Goal: Information Seeking & Learning: Learn about a topic

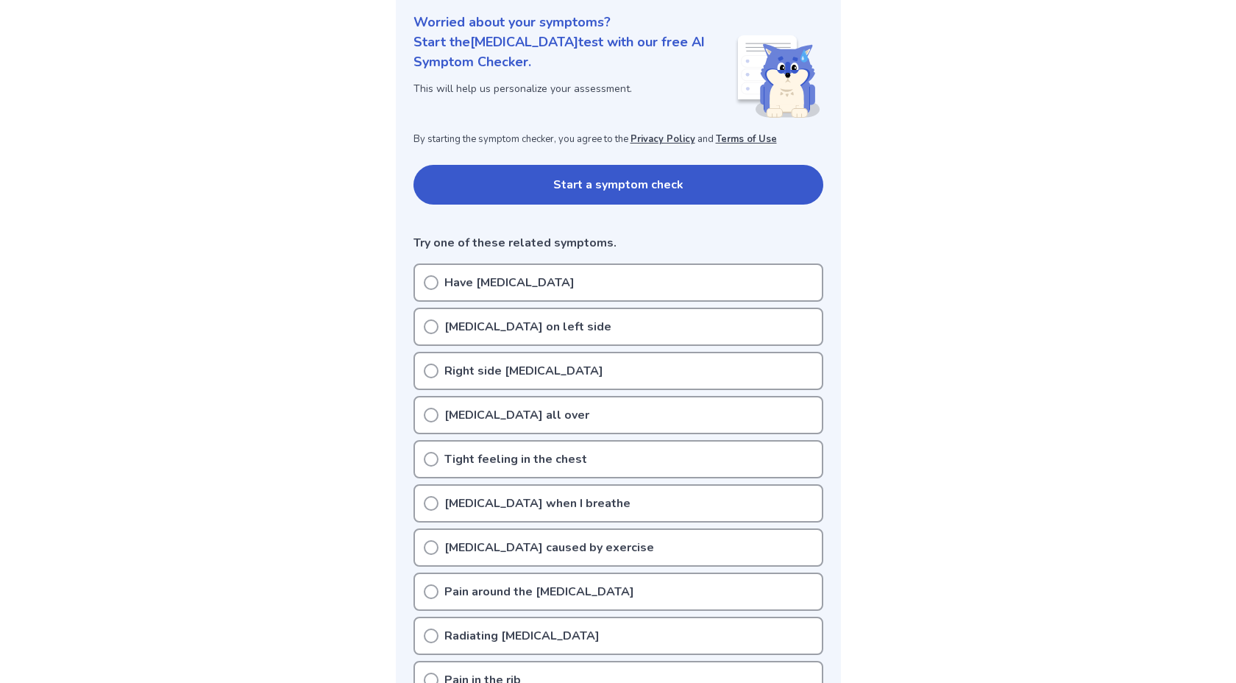
scroll to position [180, 0]
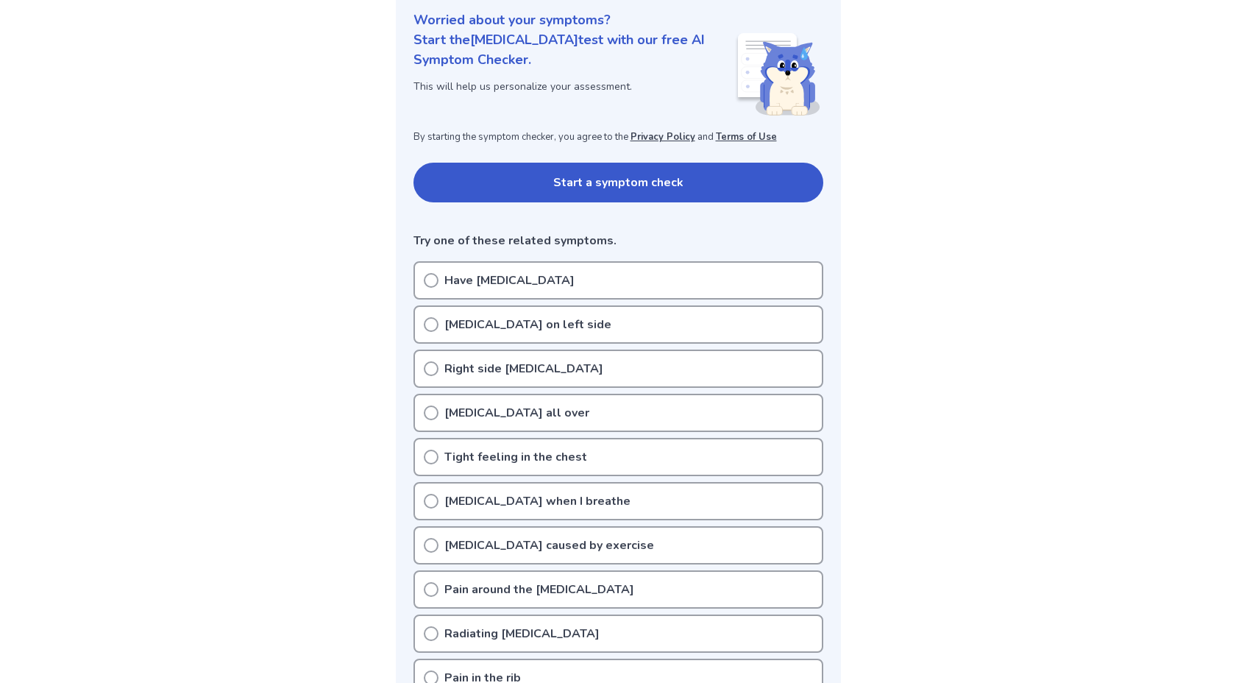
click at [579, 495] on p "Chest pain when I breathe" at bounding box center [538, 501] width 186 height 18
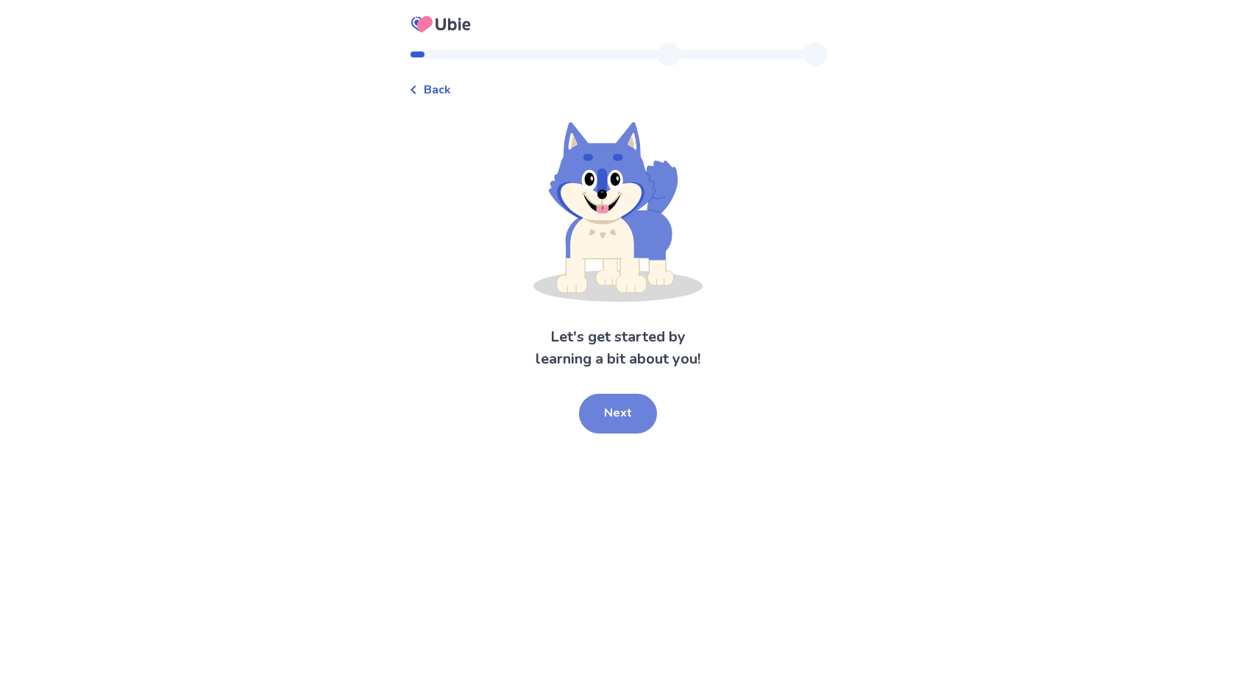
click at [639, 406] on button "Next" at bounding box center [618, 414] width 78 height 40
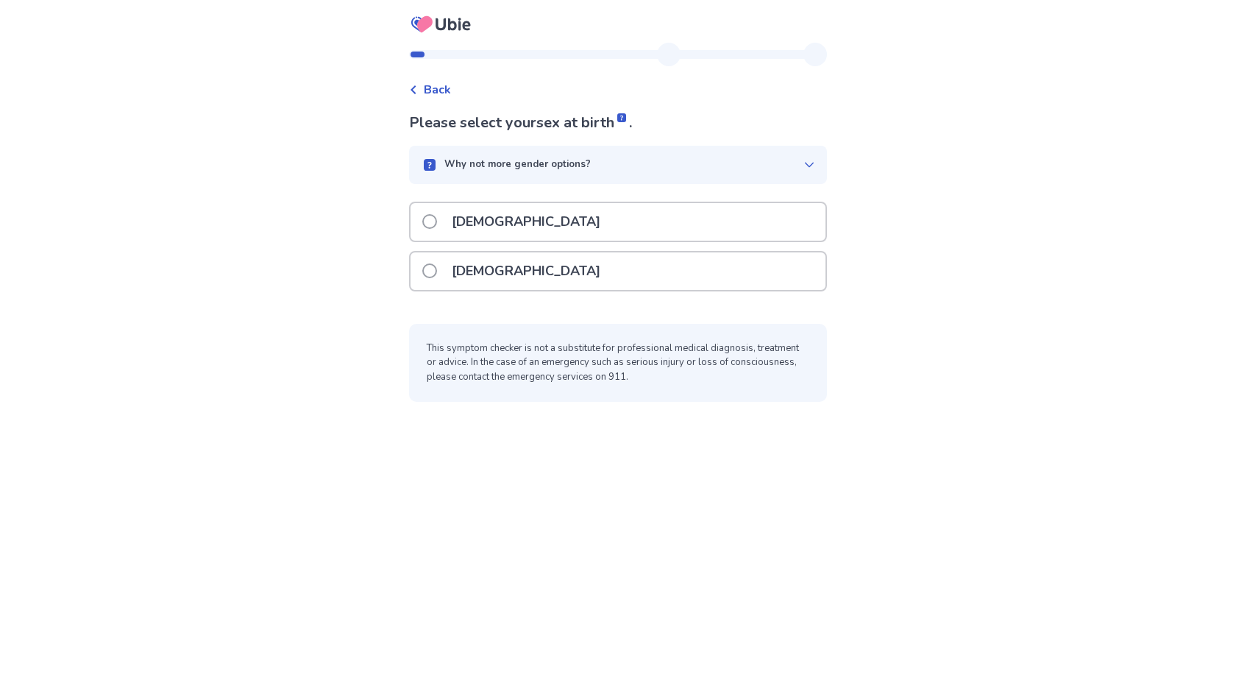
click at [544, 261] on div "[DEMOGRAPHIC_DATA]" at bounding box center [618, 271] width 415 height 38
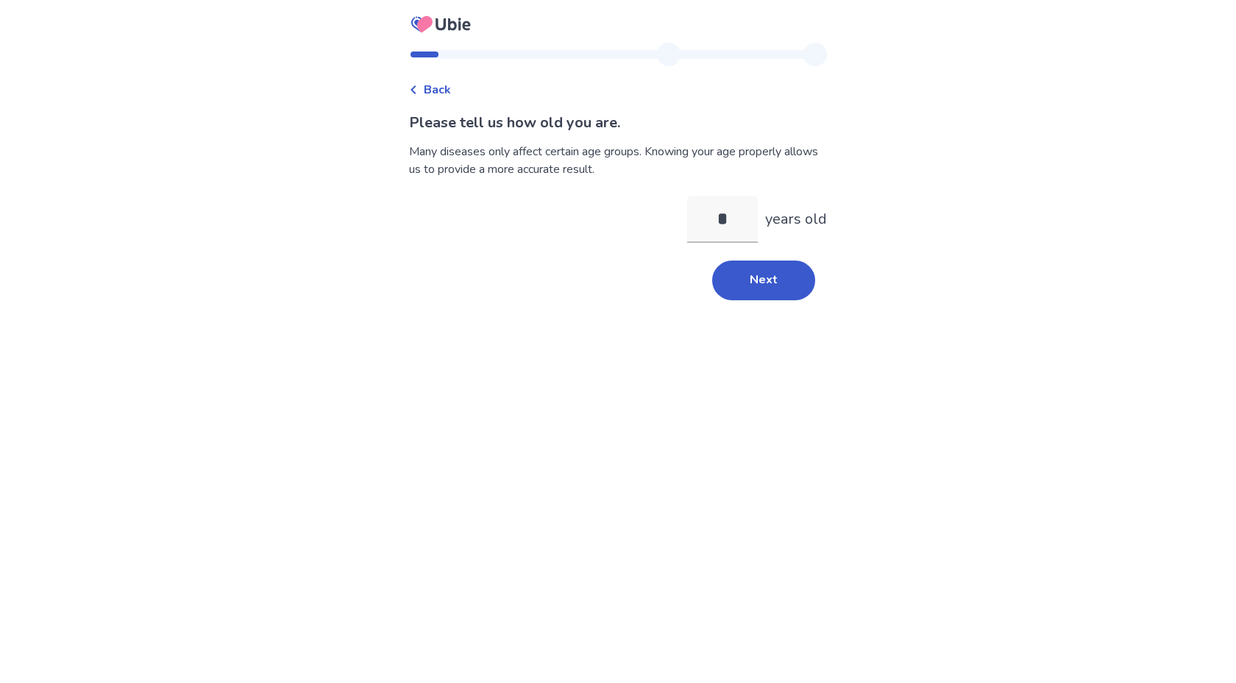
type input "**"
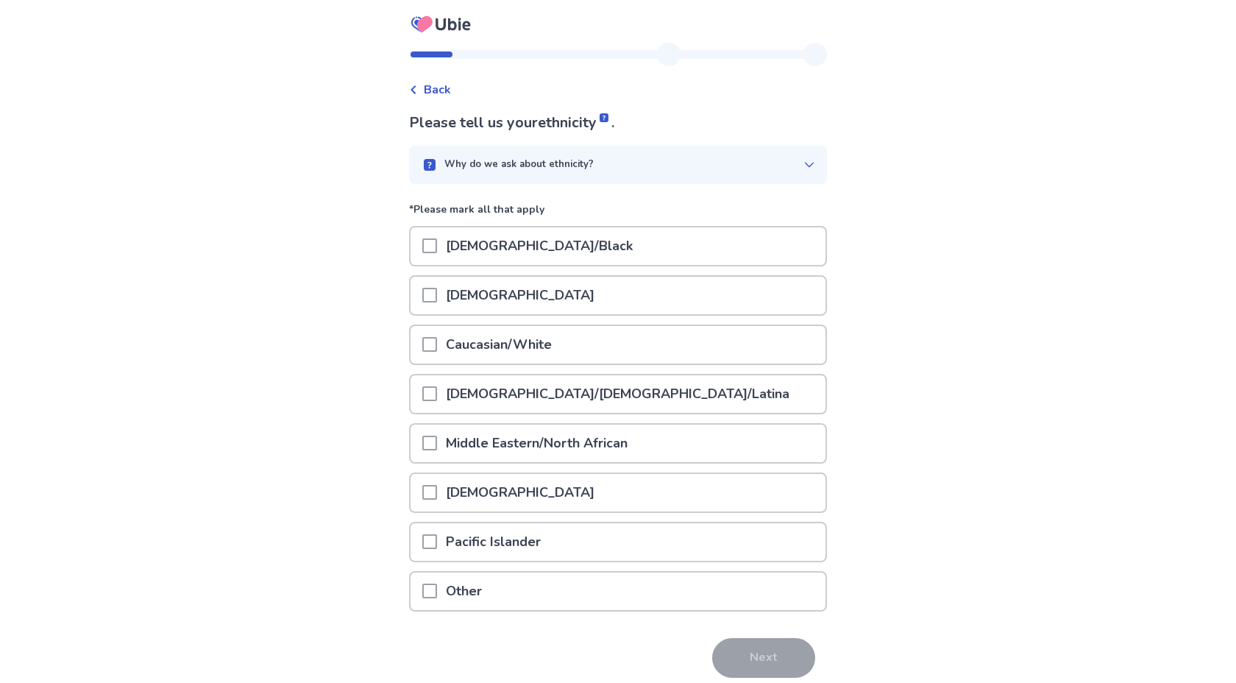
click at [563, 163] on p "Why do we ask about ethnicity?" at bounding box center [519, 165] width 149 height 15
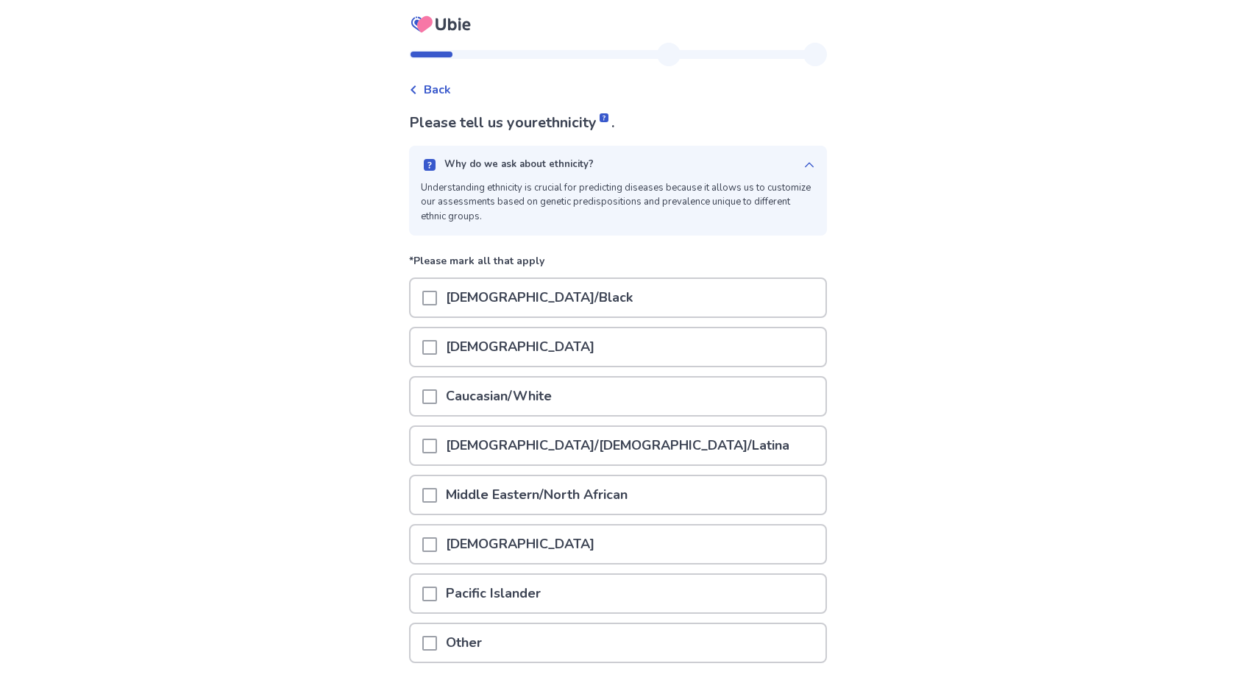
click at [563, 163] on p "Why do we ask about ethnicity?" at bounding box center [519, 165] width 149 height 15
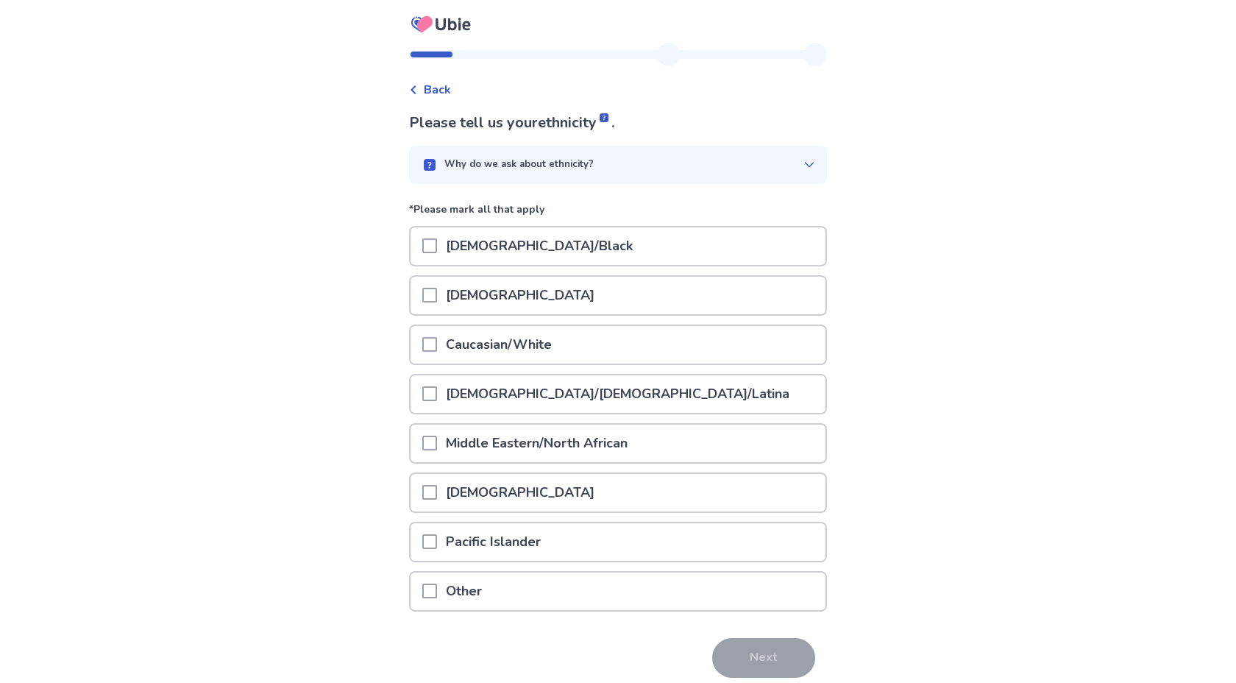
click at [478, 359] on p "Caucasian/White" at bounding box center [499, 345] width 124 height 38
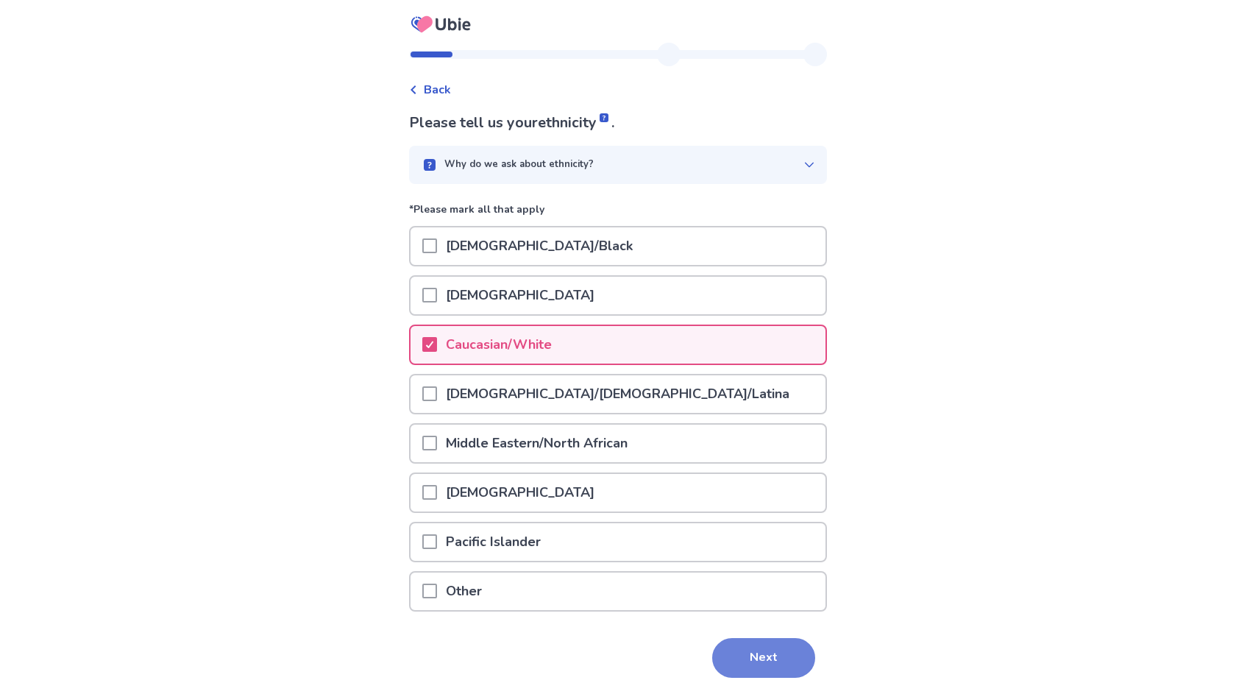
click at [759, 659] on button "Next" at bounding box center [763, 658] width 103 height 40
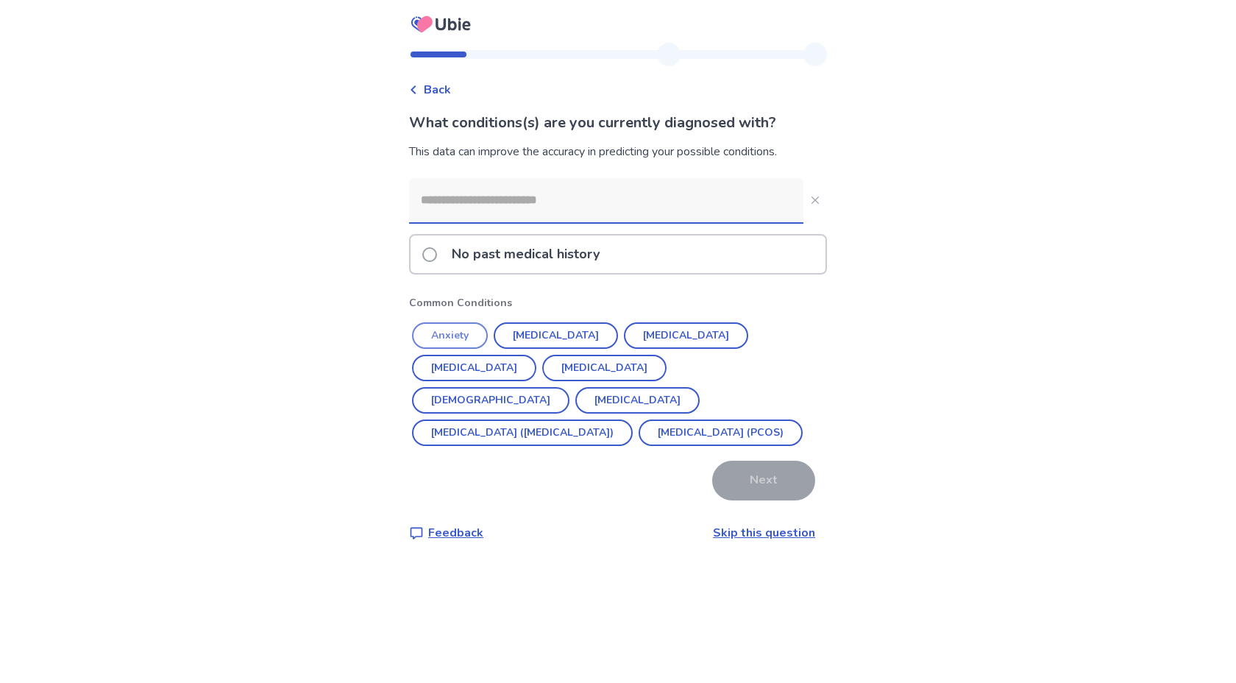
click at [474, 331] on button "Anxiety" at bounding box center [450, 335] width 76 height 26
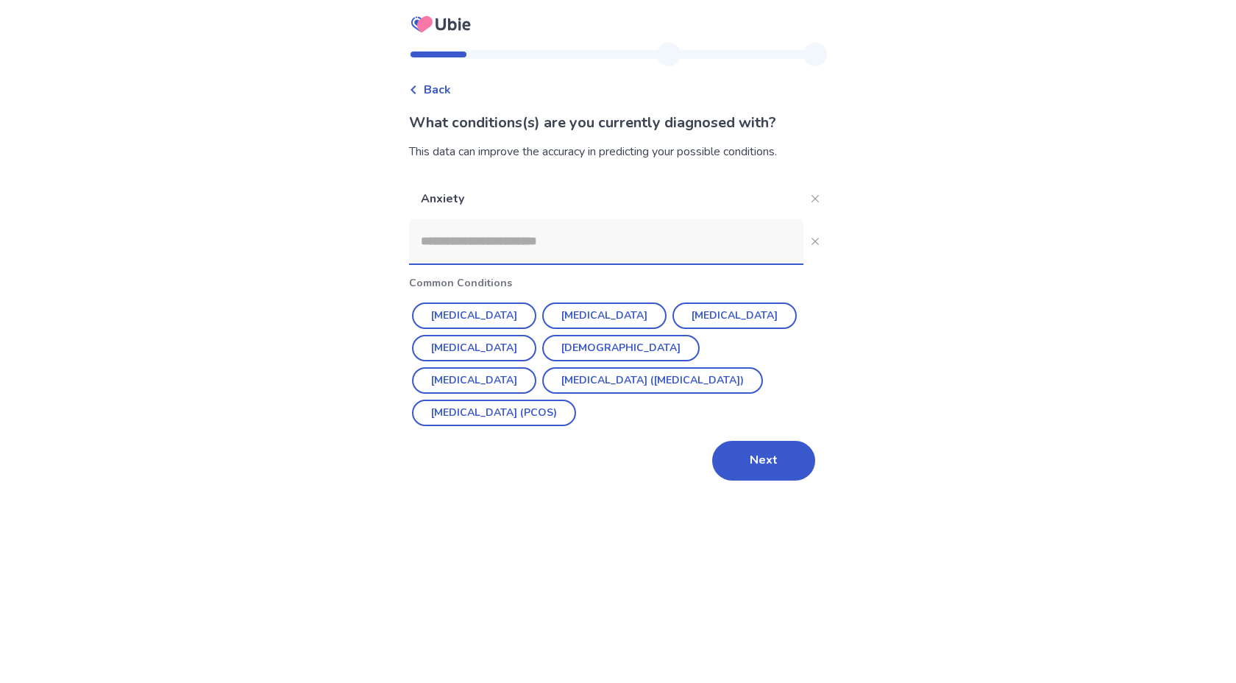
click at [511, 247] on input at bounding box center [606, 241] width 394 height 44
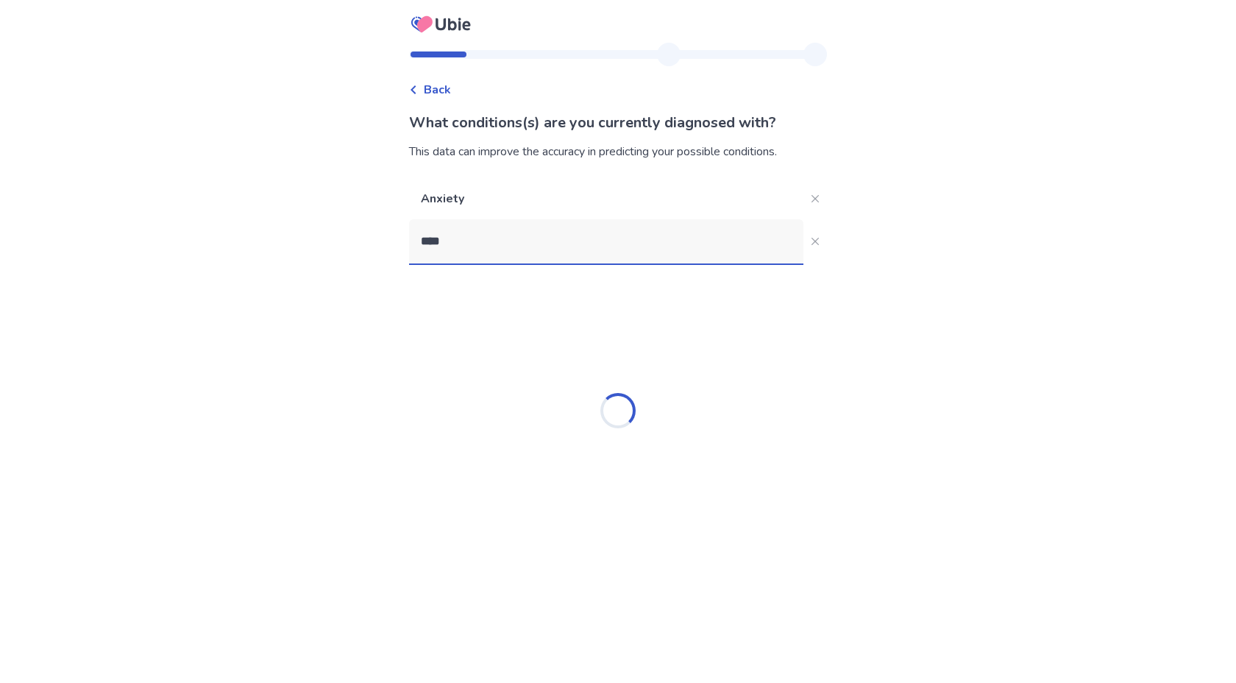
type input "*****"
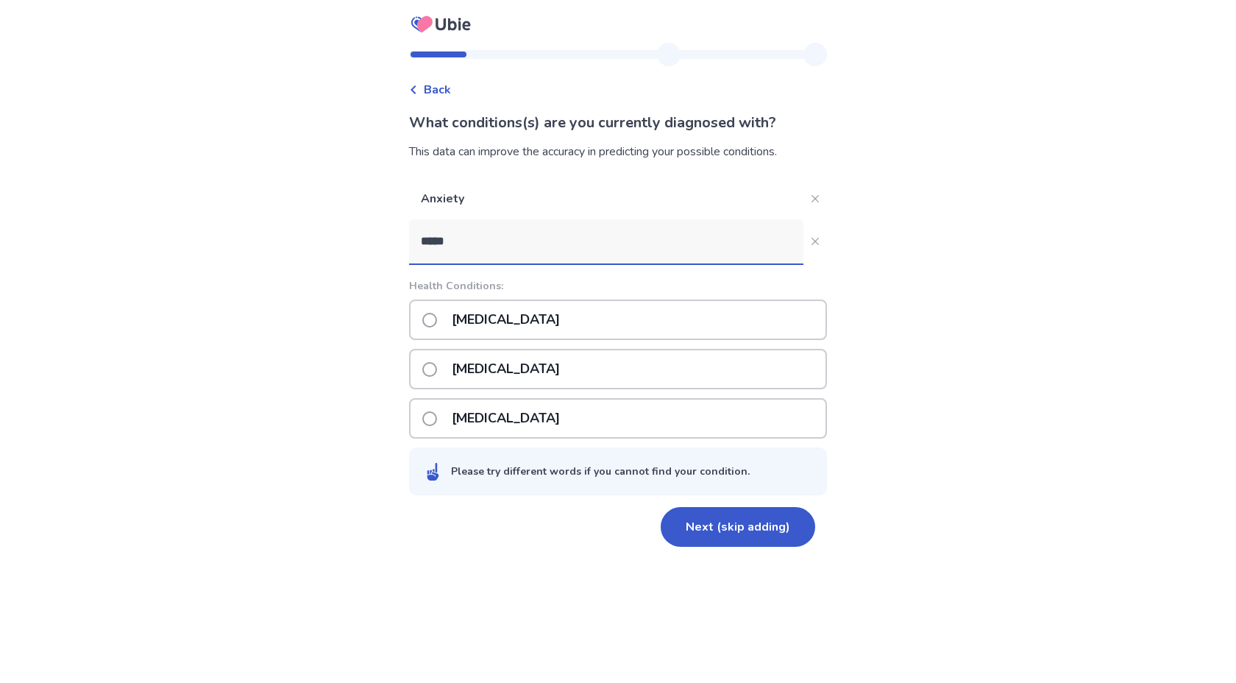
click at [505, 330] on p "[MEDICAL_DATA]" at bounding box center [506, 320] width 126 height 38
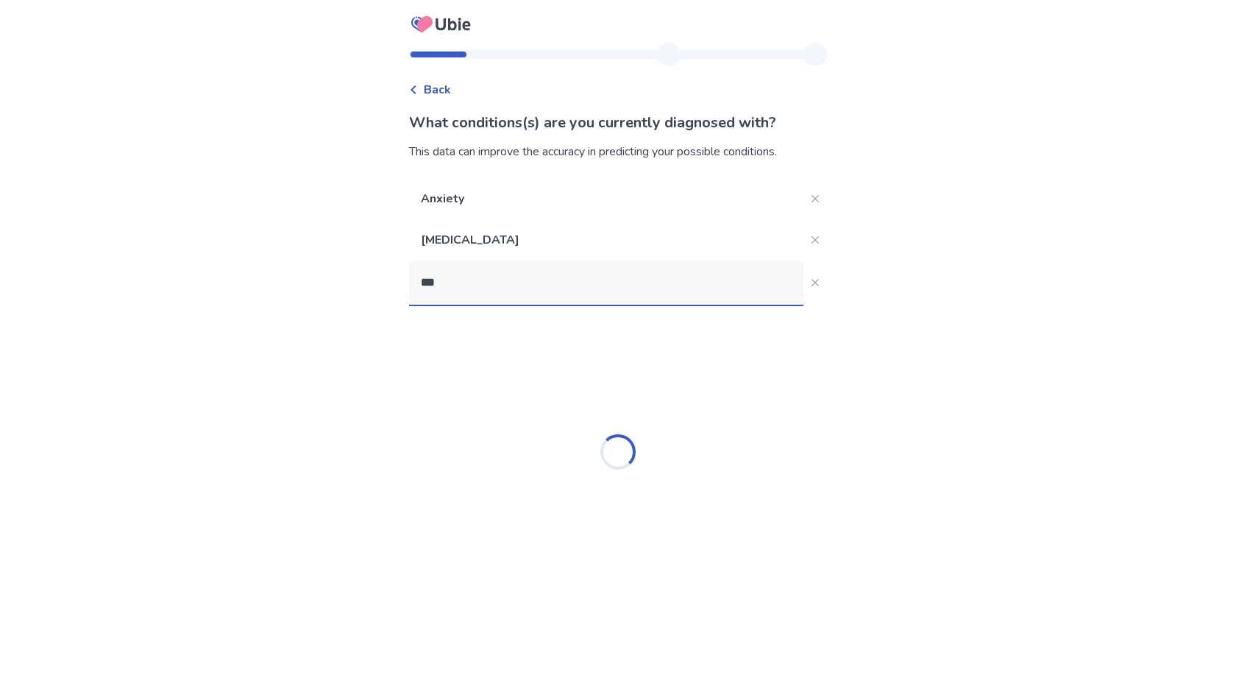
type input "****"
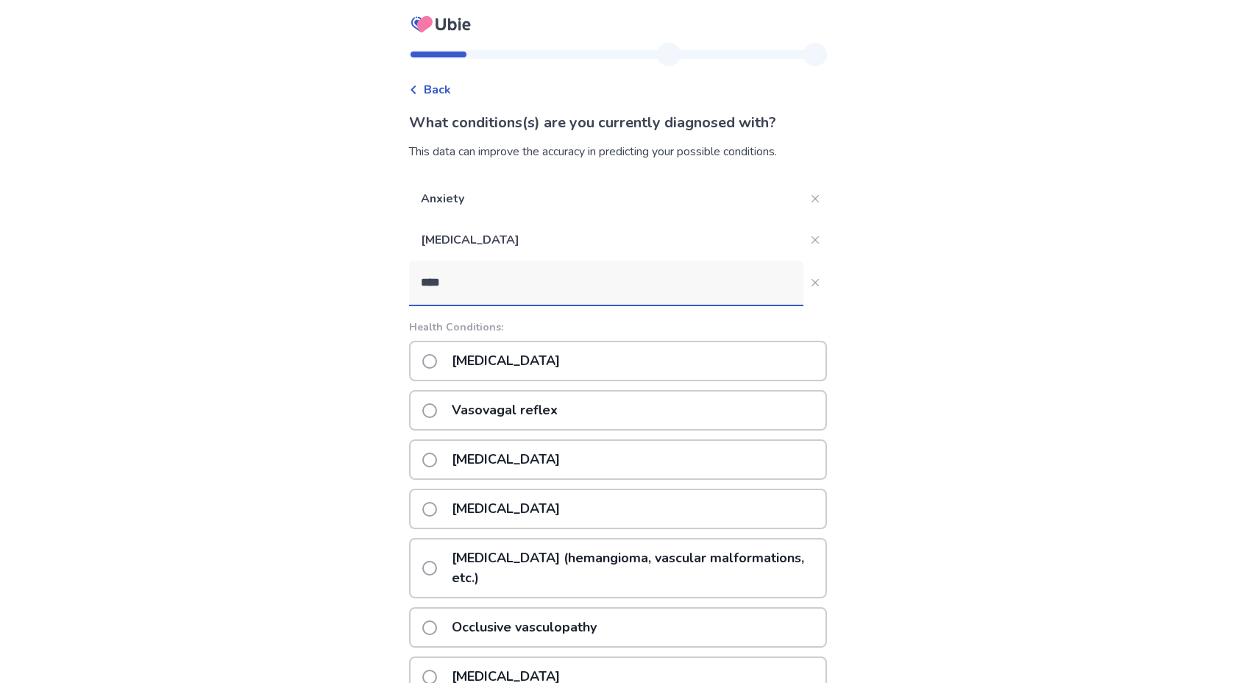
click at [541, 461] on p "[MEDICAL_DATA]" at bounding box center [506, 460] width 126 height 38
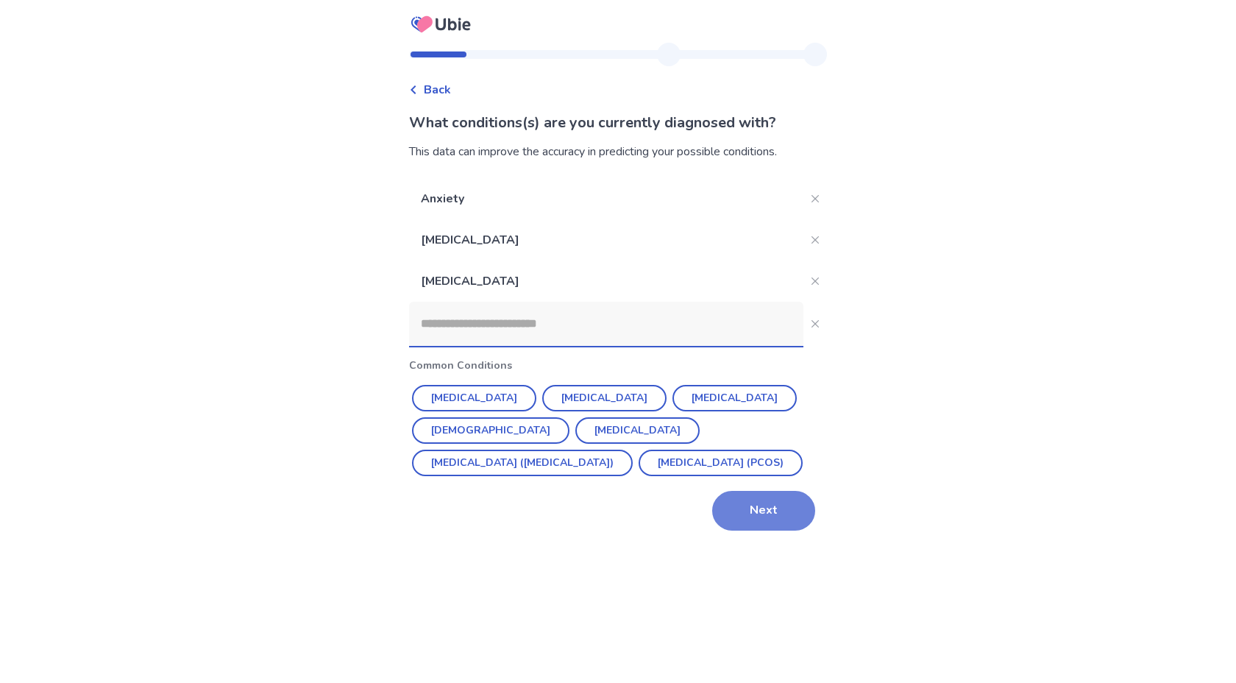
click at [748, 528] on button "Next" at bounding box center [763, 511] width 103 height 40
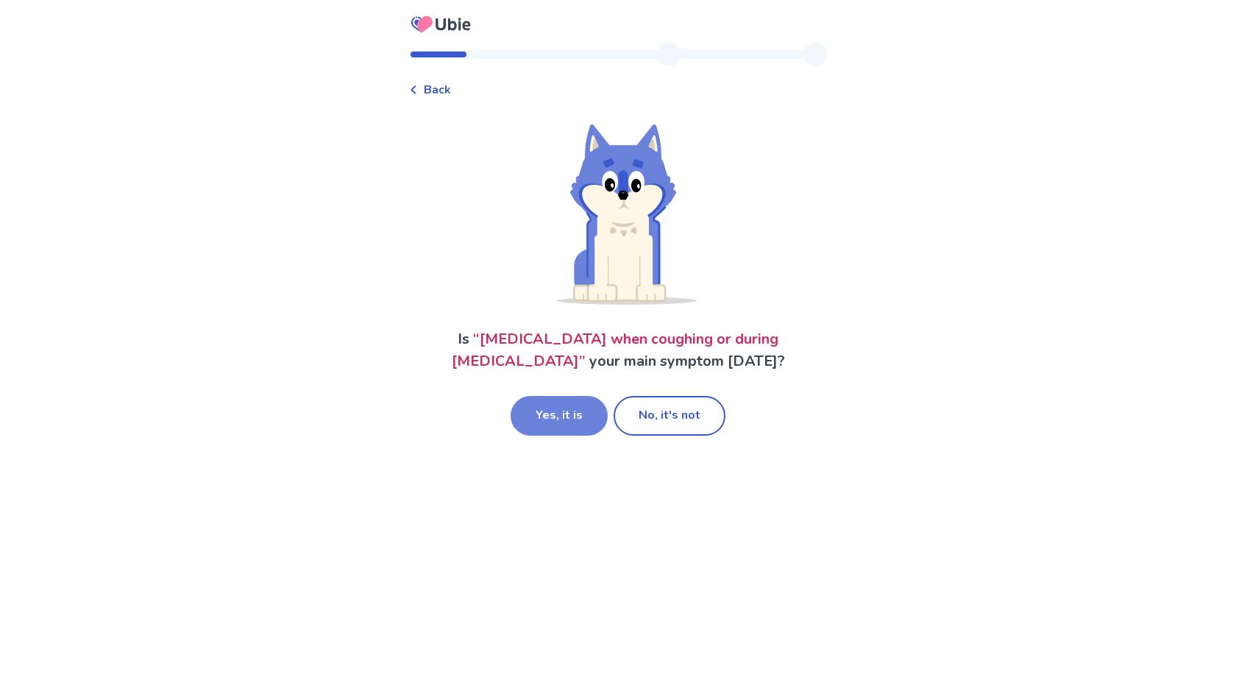
click at [570, 416] on button "Yes, it is" at bounding box center [559, 416] width 97 height 40
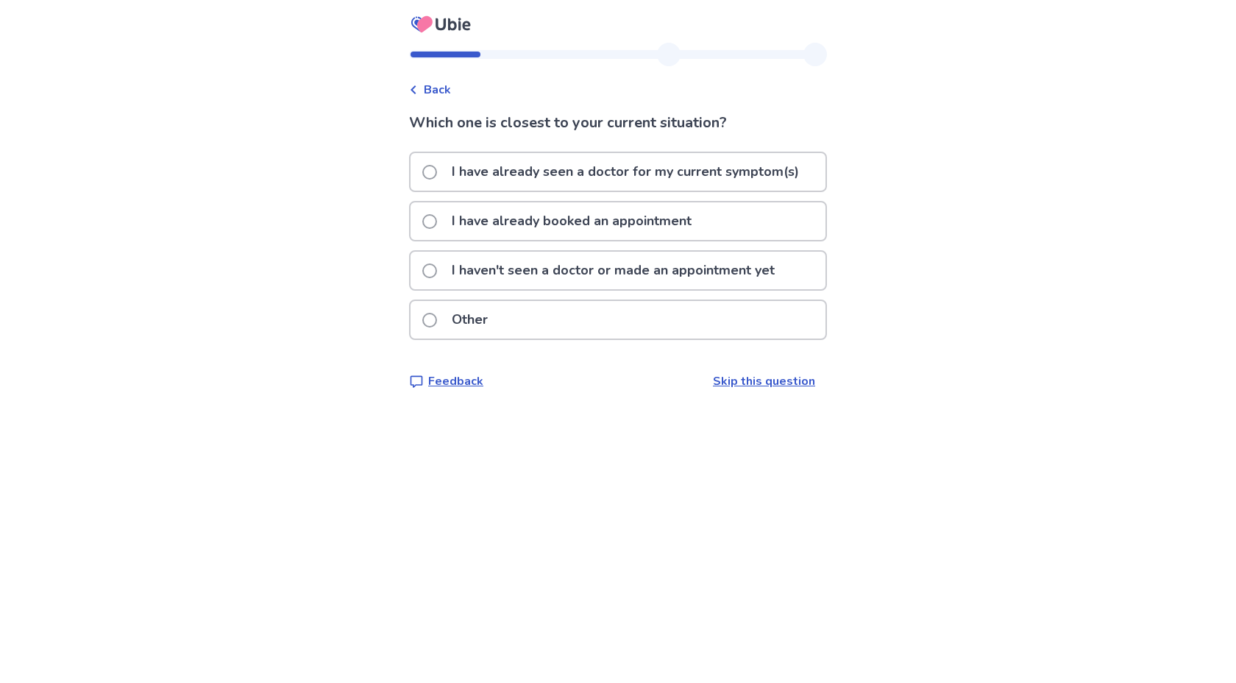
click at [645, 275] on p "I haven't seen a doctor or made an appointment yet" at bounding box center [613, 271] width 341 height 38
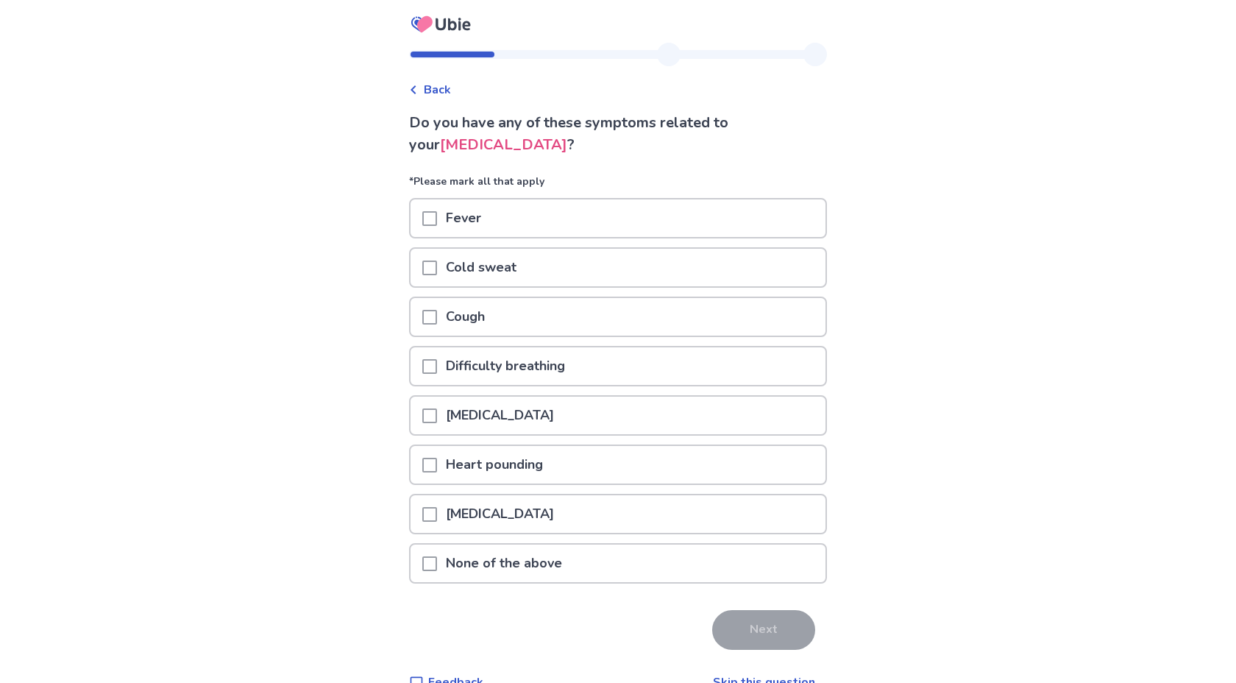
click at [595, 555] on div "None of the above" at bounding box center [618, 564] width 415 height 38
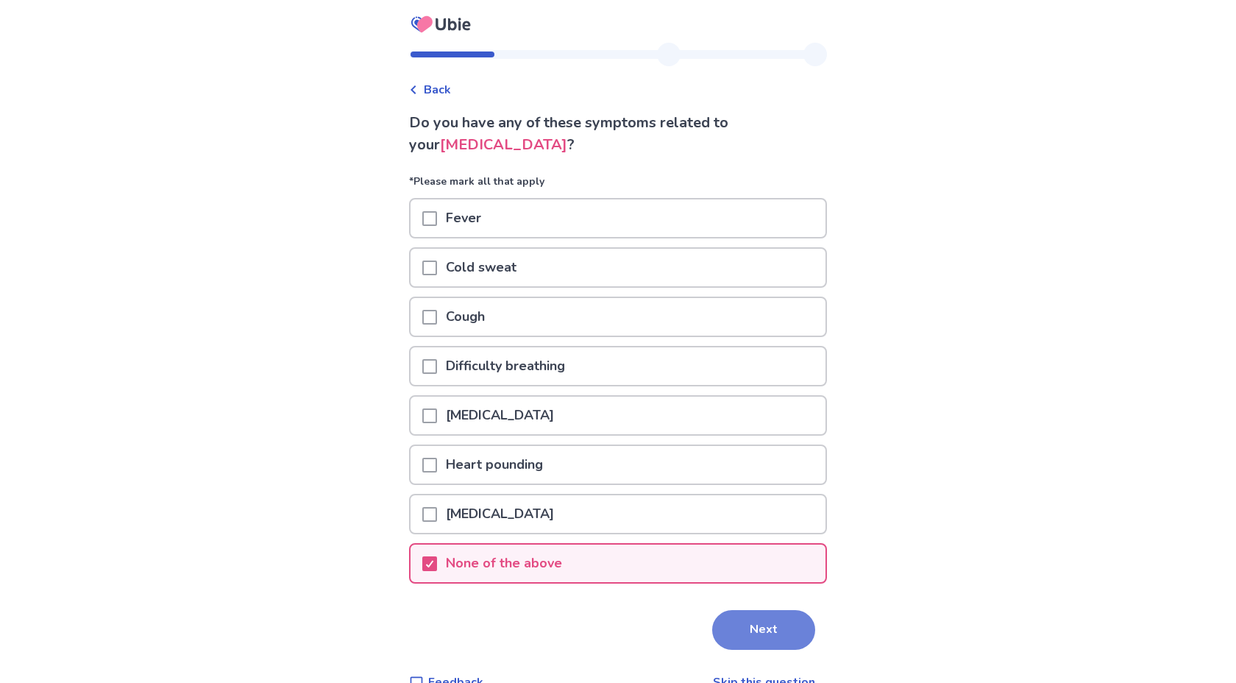
click at [730, 649] on button "Next" at bounding box center [763, 630] width 103 height 40
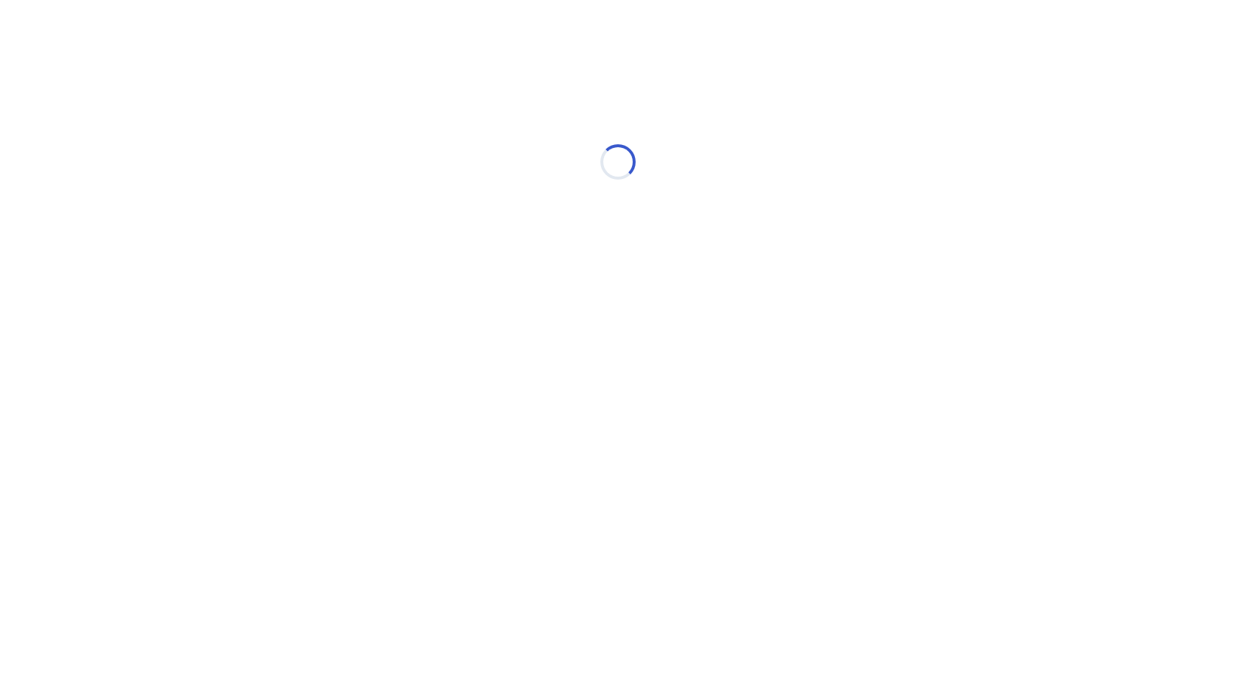
select select "*"
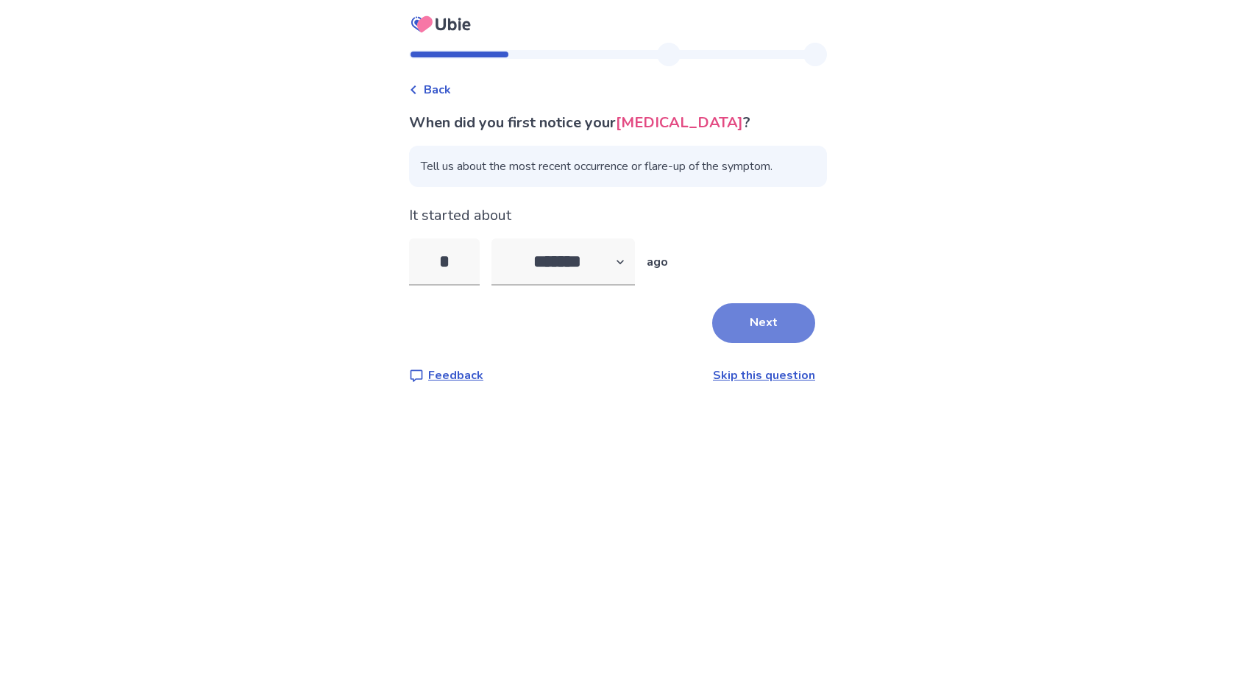
type input "*"
click at [784, 325] on button "Next" at bounding box center [763, 323] width 103 height 40
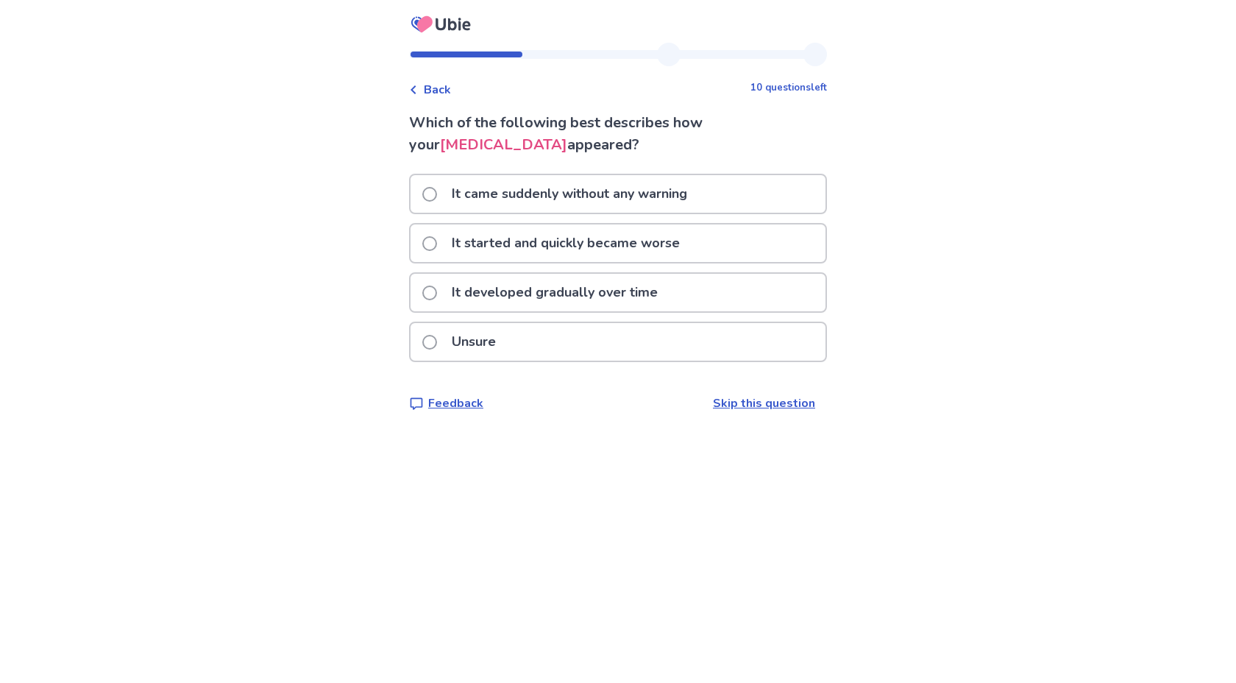
click at [638, 204] on p "It came suddenly without any warning" at bounding box center [569, 194] width 253 height 38
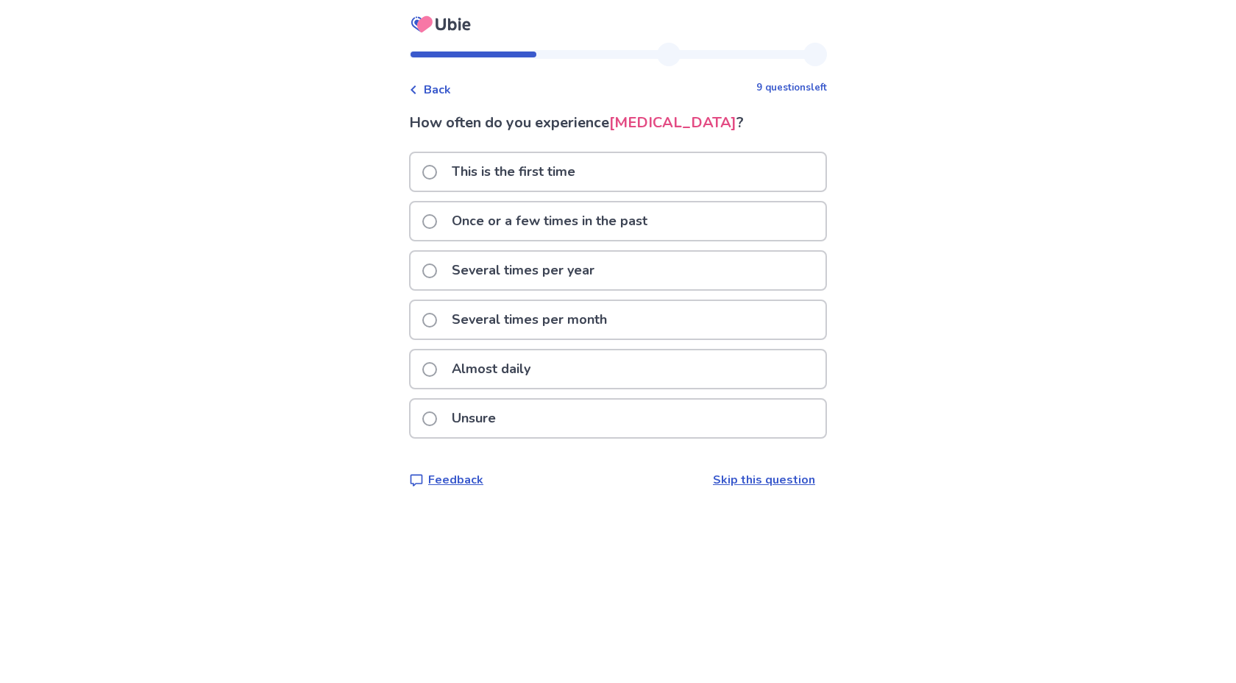
click at [659, 180] on div "This is the first time" at bounding box center [618, 172] width 415 height 38
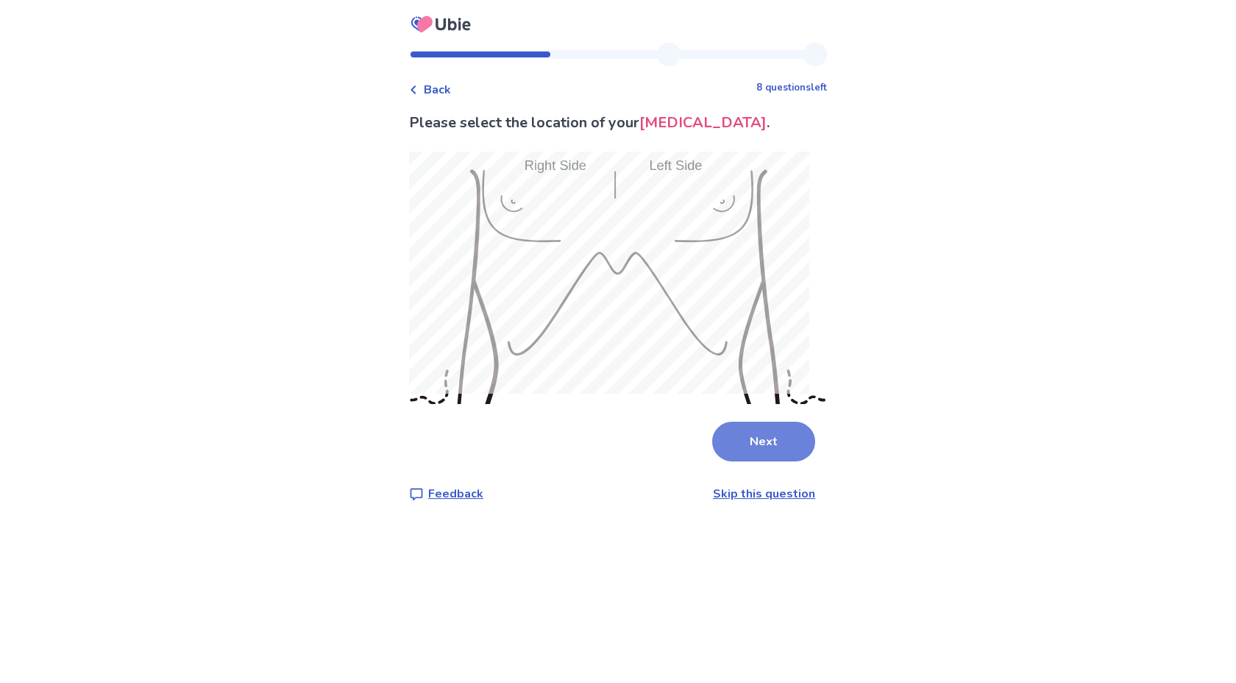
click at [735, 434] on button "Next" at bounding box center [763, 442] width 103 height 40
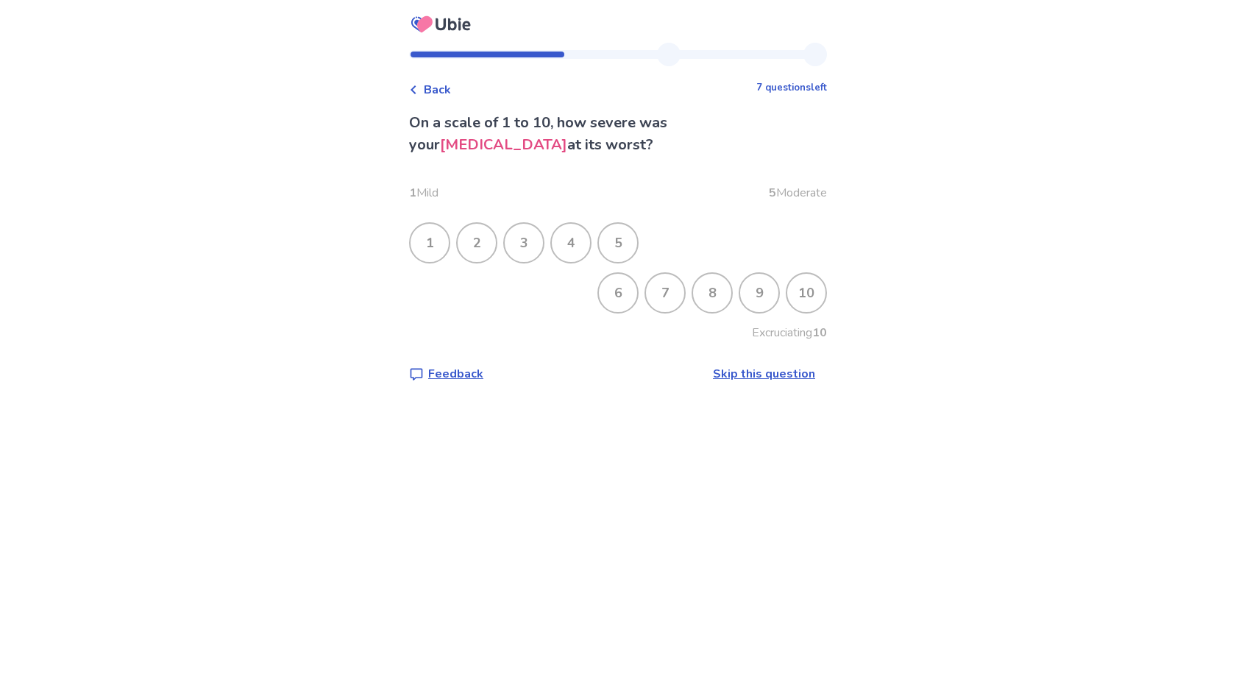
click at [538, 244] on div "3" at bounding box center [524, 243] width 38 height 38
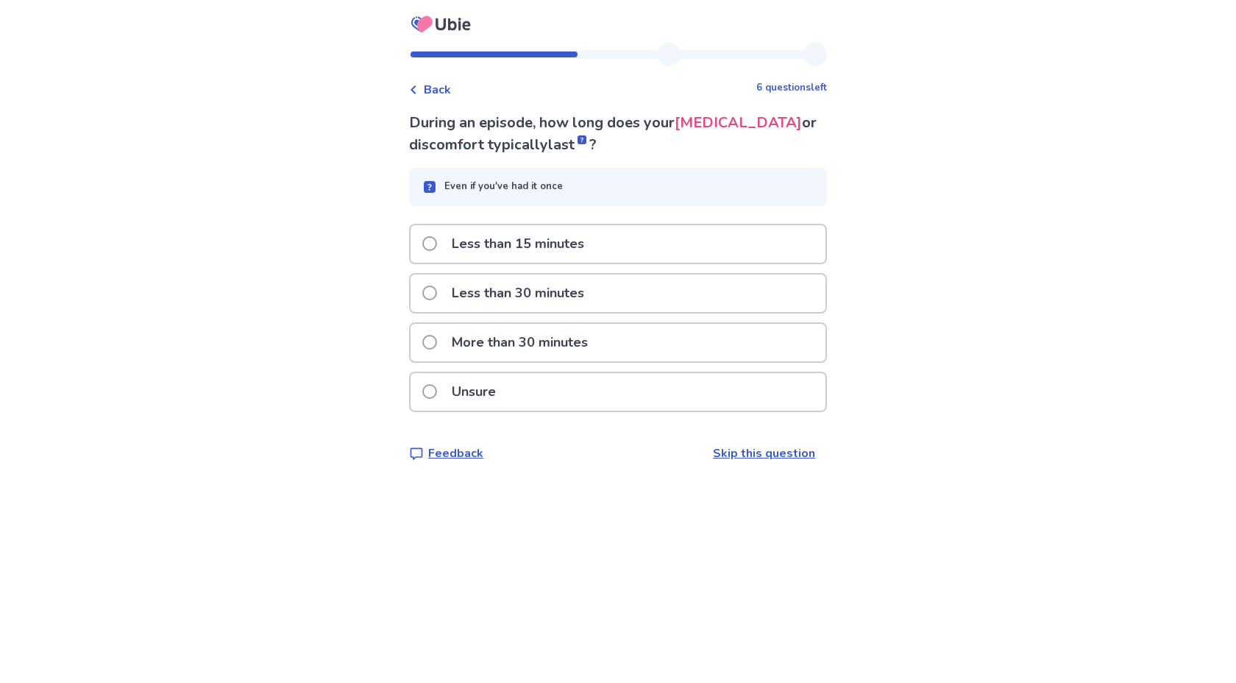
click at [560, 346] on p "More than 30 minutes" at bounding box center [520, 343] width 154 height 38
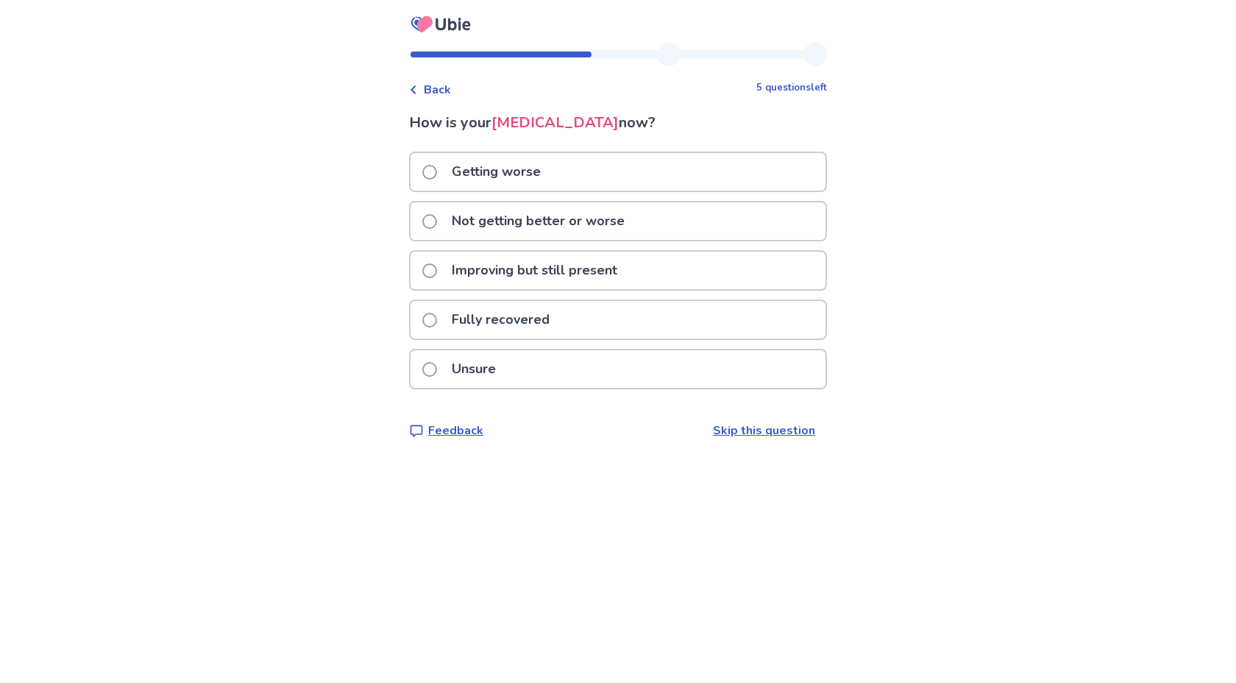
click at [570, 228] on p "Not getting better or worse" at bounding box center [538, 221] width 191 height 38
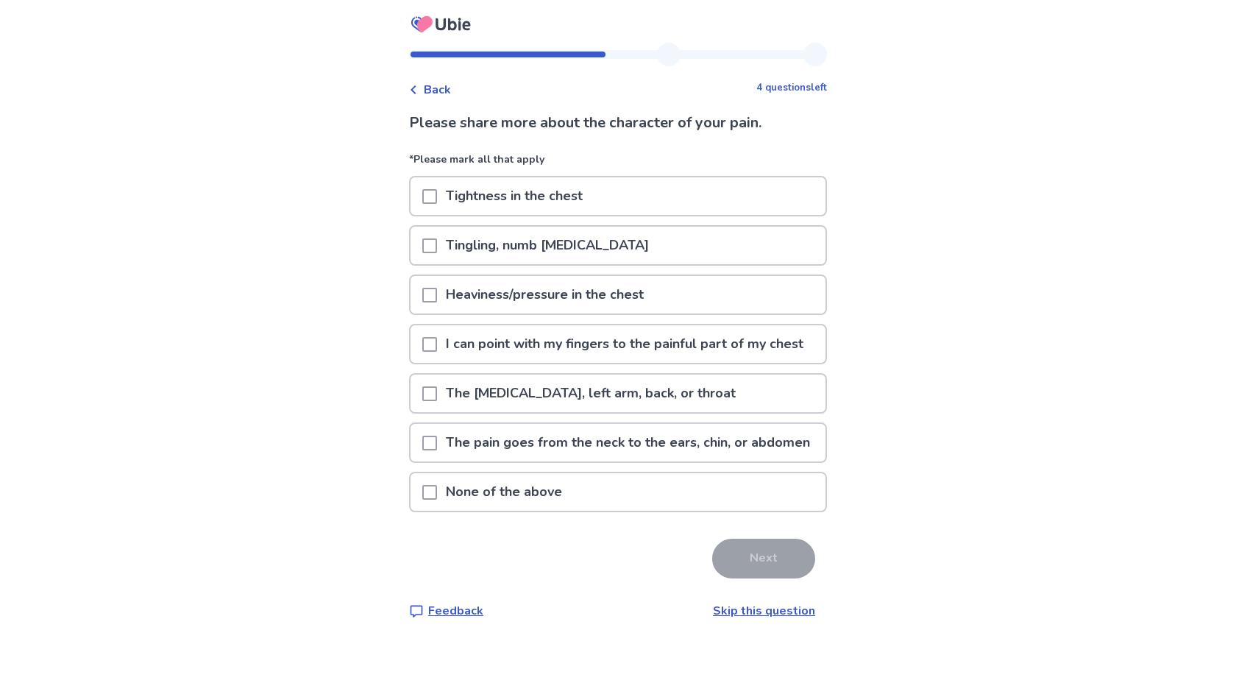
click at [530, 194] on p "Tightness in the chest" at bounding box center [514, 196] width 155 height 38
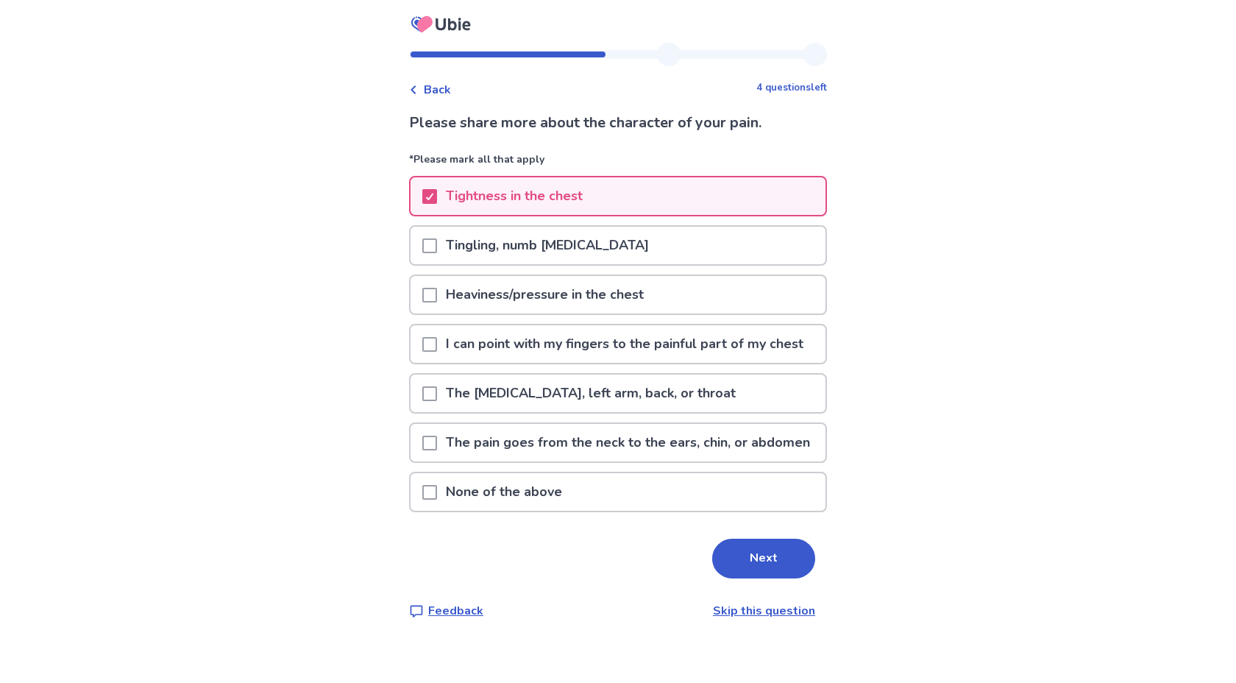
click at [521, 302] on p "Heaviness/pressure in the chest" at bounding box center [545, 295] width 216 height 38
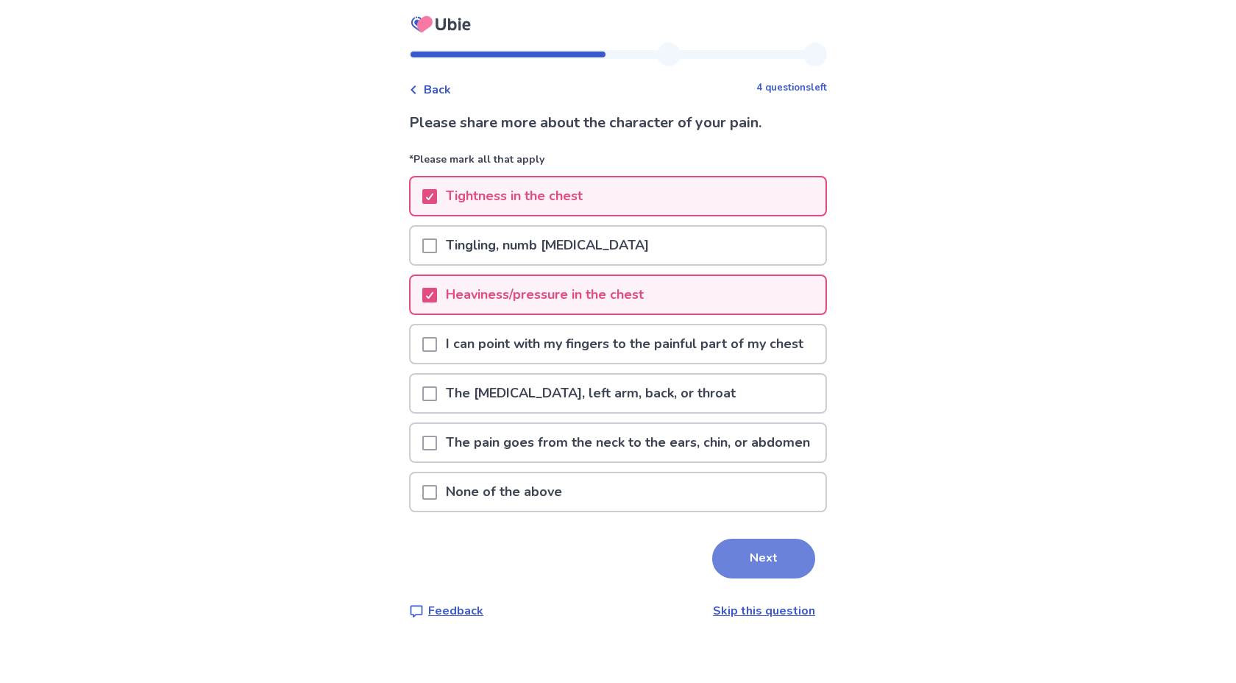
click at [731, 578] on button "Next" at bounding box center [763, 559] width 103 height 40
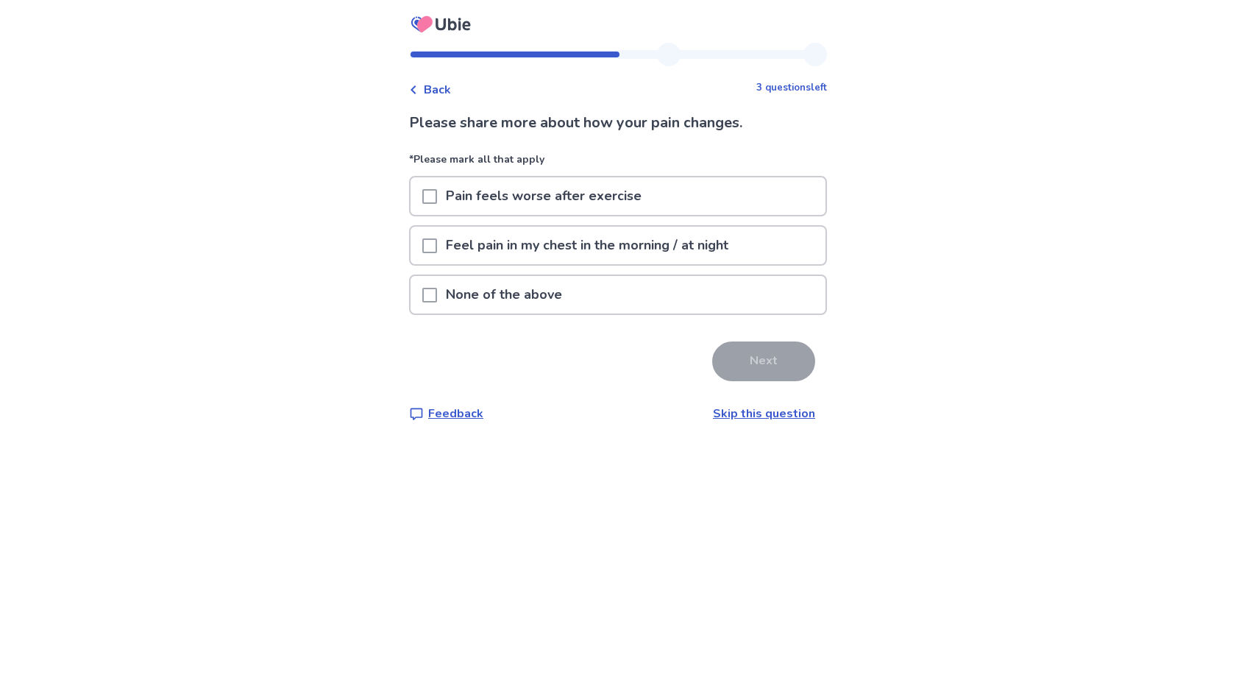
click at [560, 240] on p "Feel pain in my chest in the morning / at night" at bounding box center [587, 246] width 300 height 38
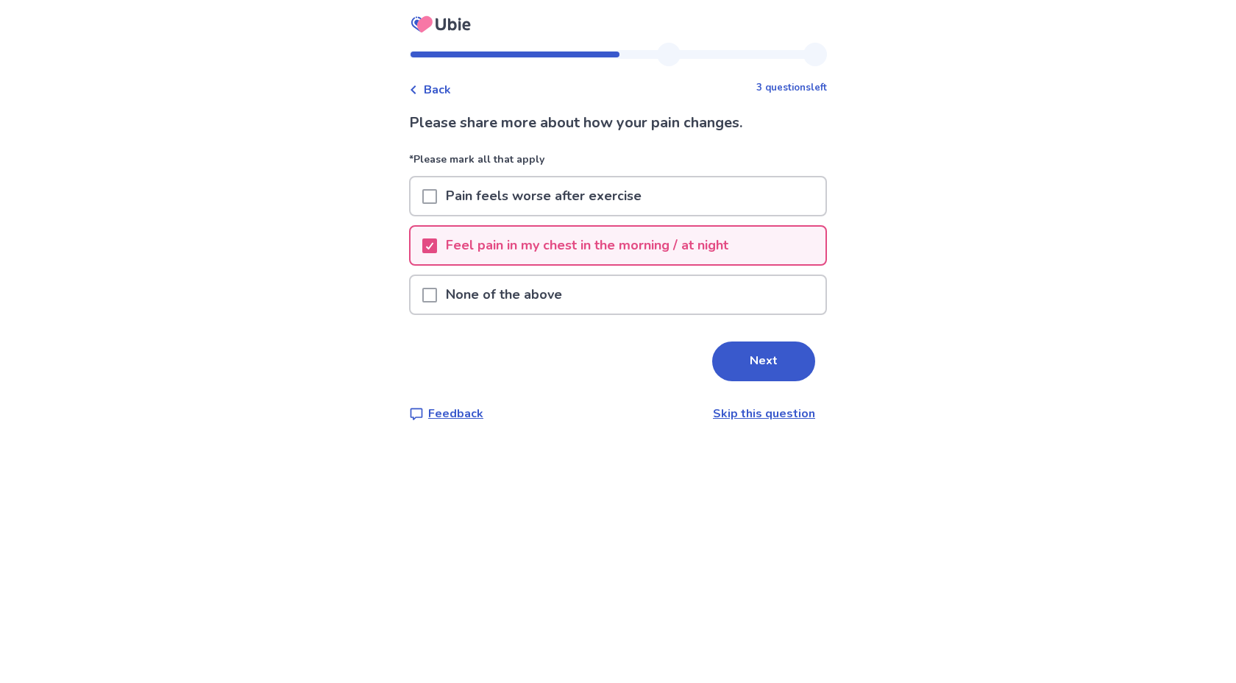
click at [564, 246] on p "Feel pain in my chest in the morning / at night" at bounding box center [587, 246] width 300 height 38
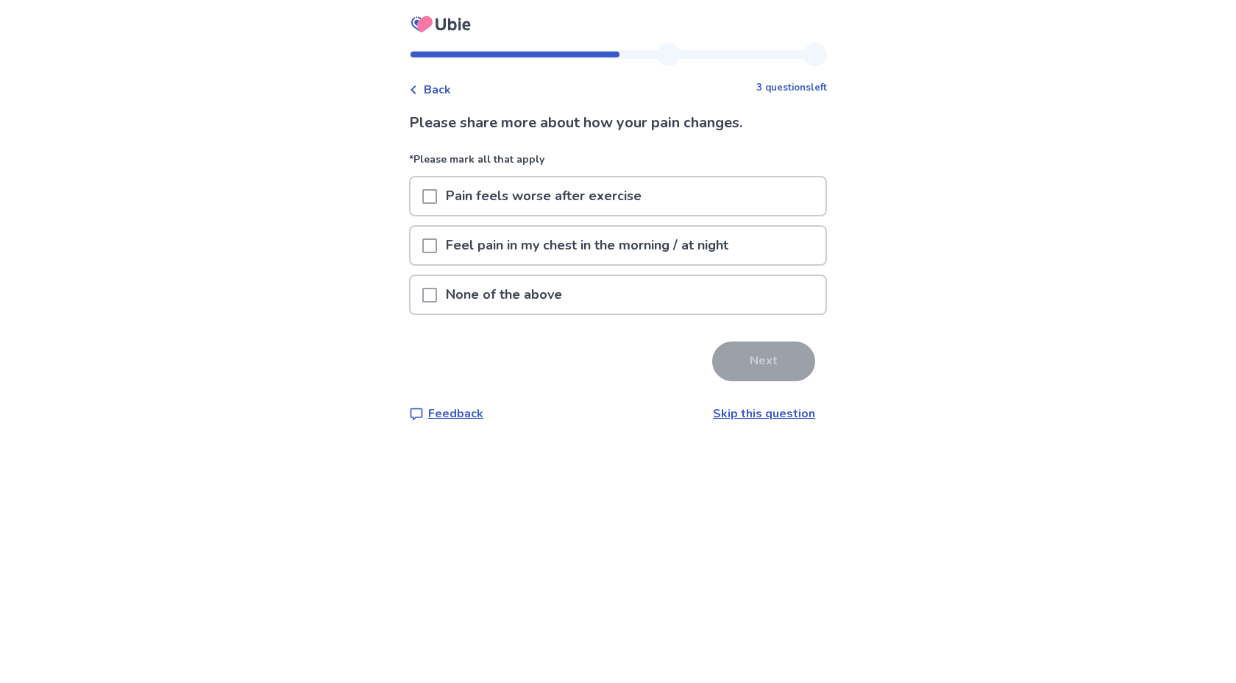
click at [559, 304] on p "None of the above" at bounding box center [504, 295] width 134 height 38
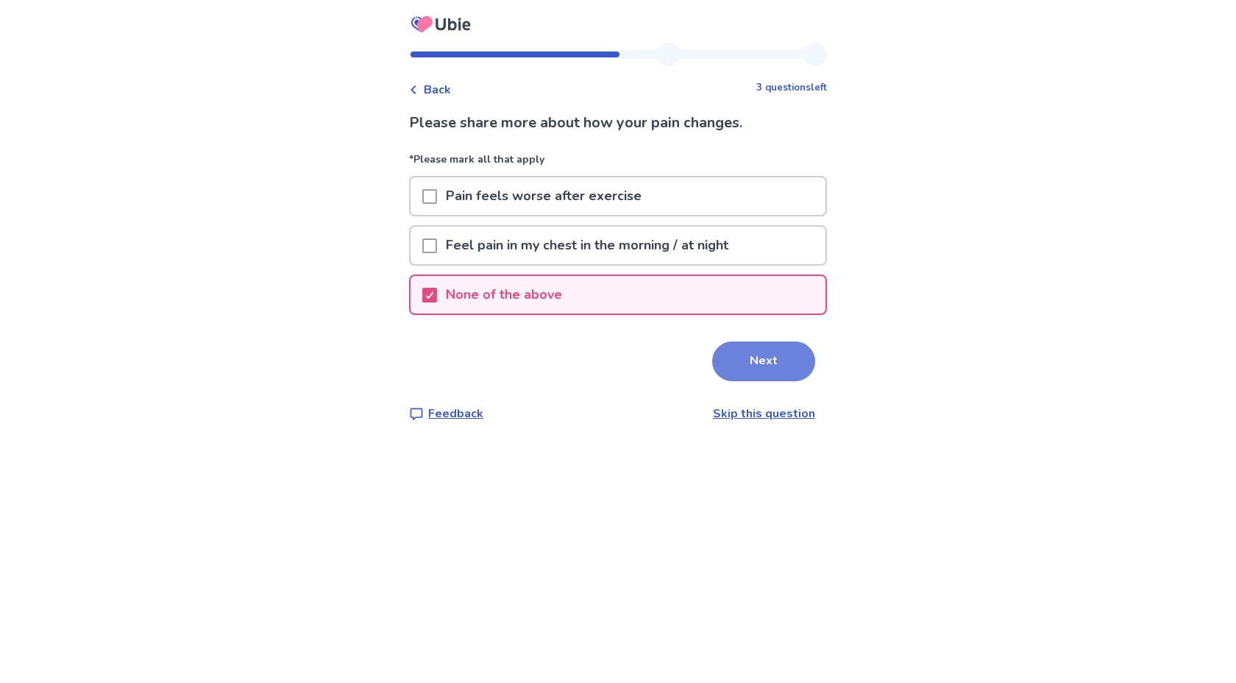
click at [742, 362] on button "Next" at bounding box center [763, 362] width 103 height 40
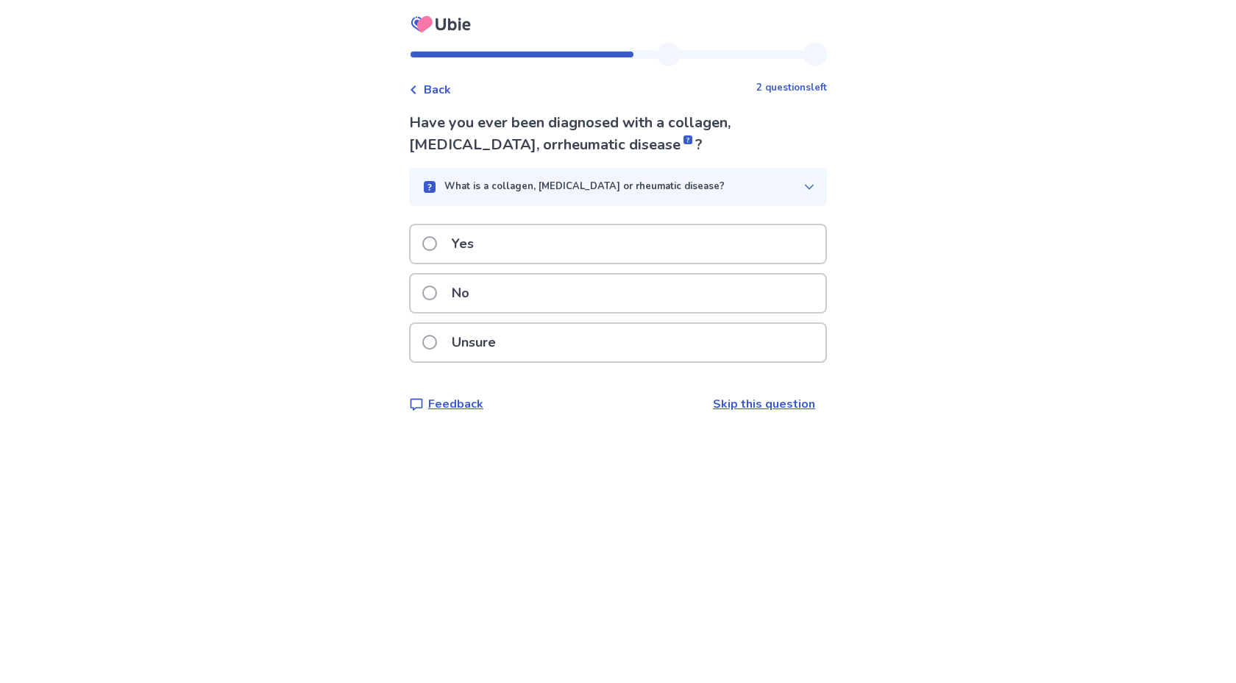
click at [634, 288] on div "No" at bounding box center [618, 294] width 415 height 38
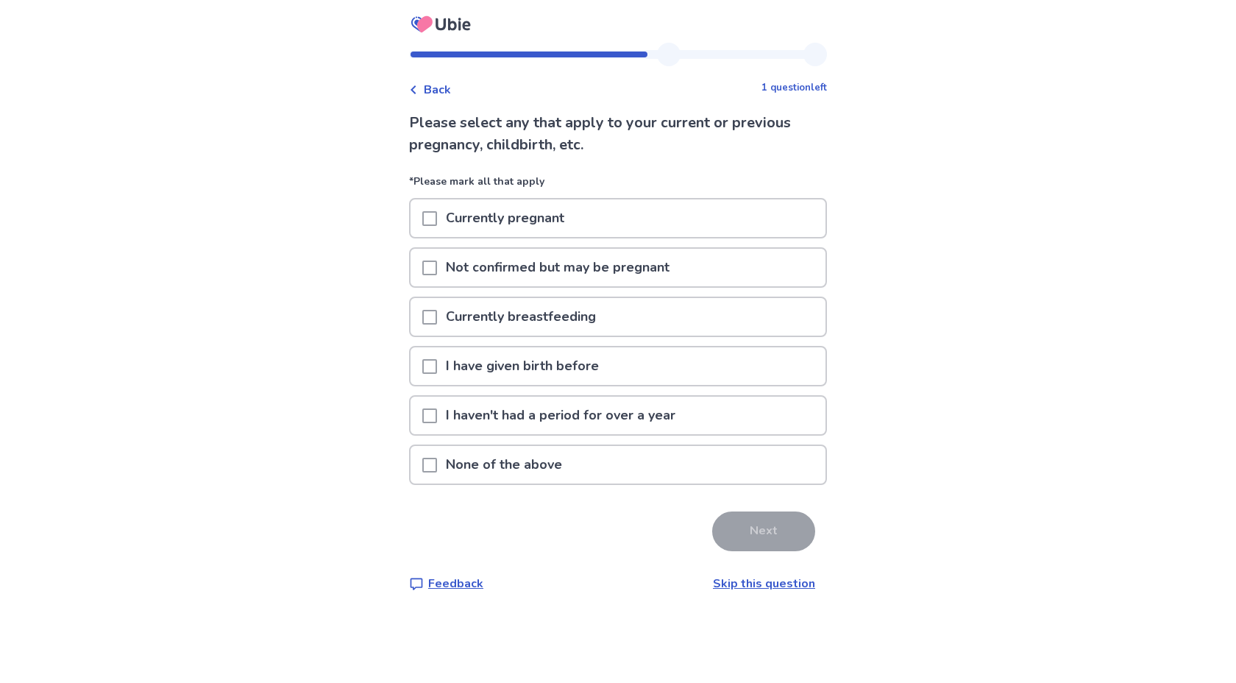
click at [643, 479] on div "None of the above" at bounding box center [618, 465] width 415 height 38
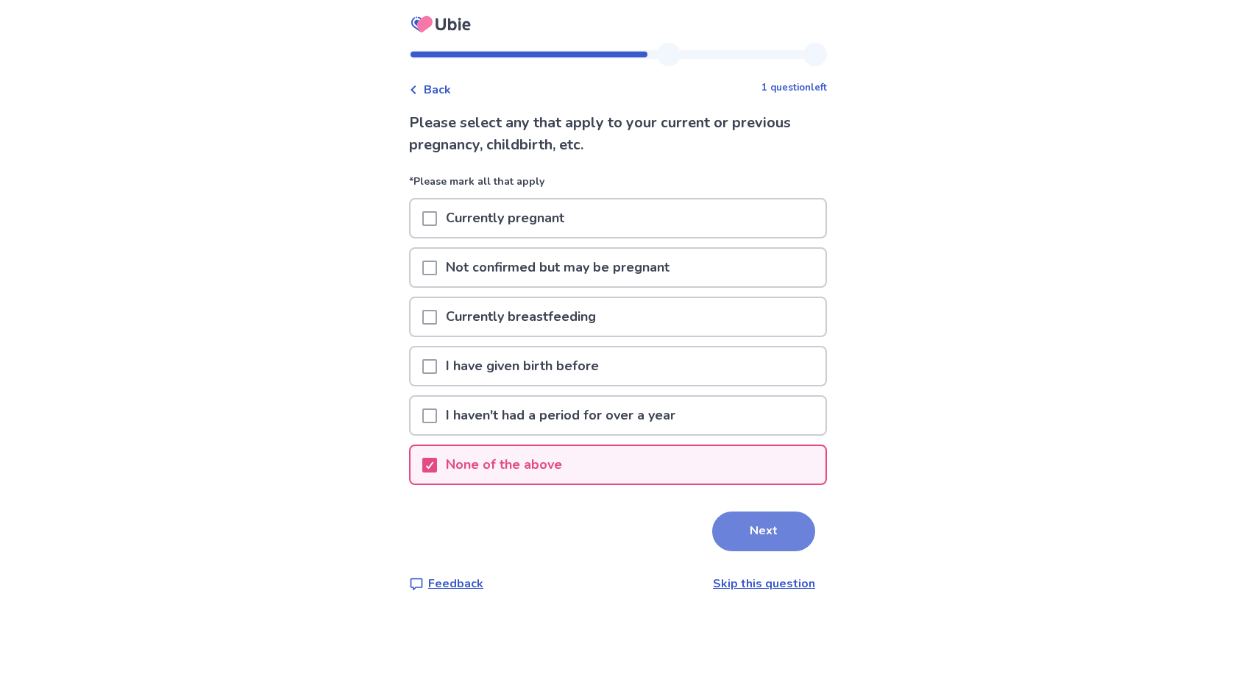
click at [726, 535] on button "Next" at bounding box center [763, 532] width 103 height 40
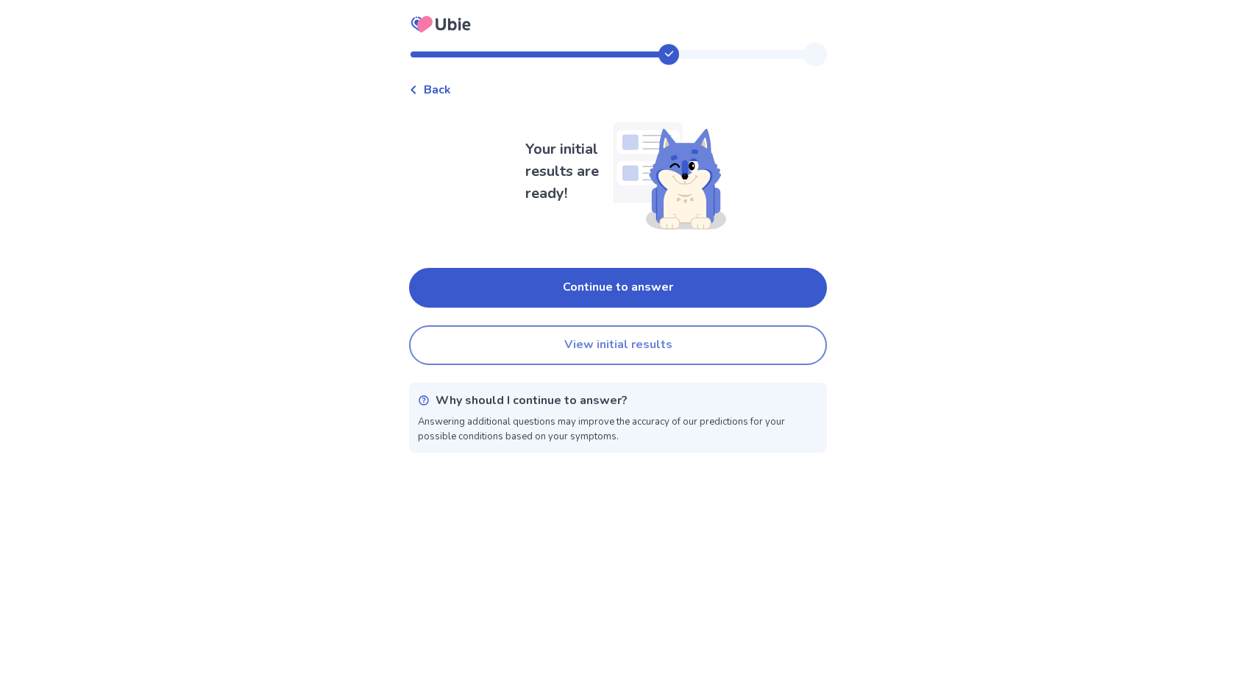
click at [637, 348] on button "View initial results" at bounding box center [618, 345] width 418 height 40
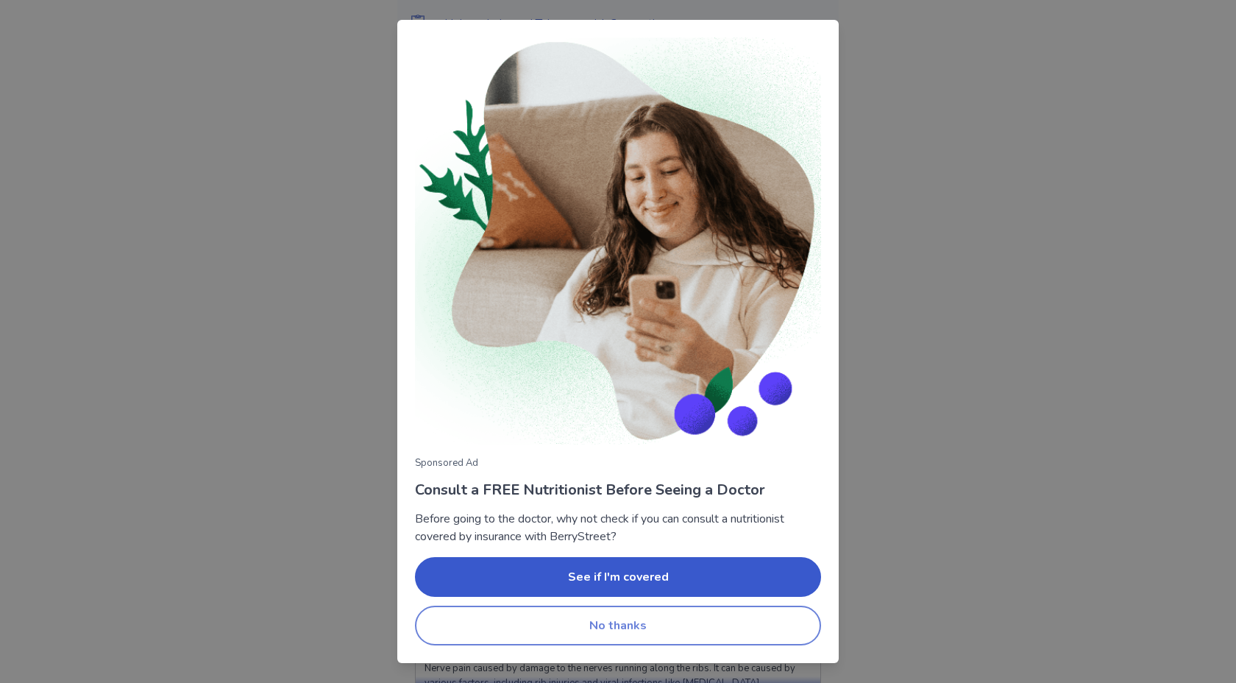
click at [718, 629] on button "No thanks" at bounding box center [618, 626] width 406 height 40
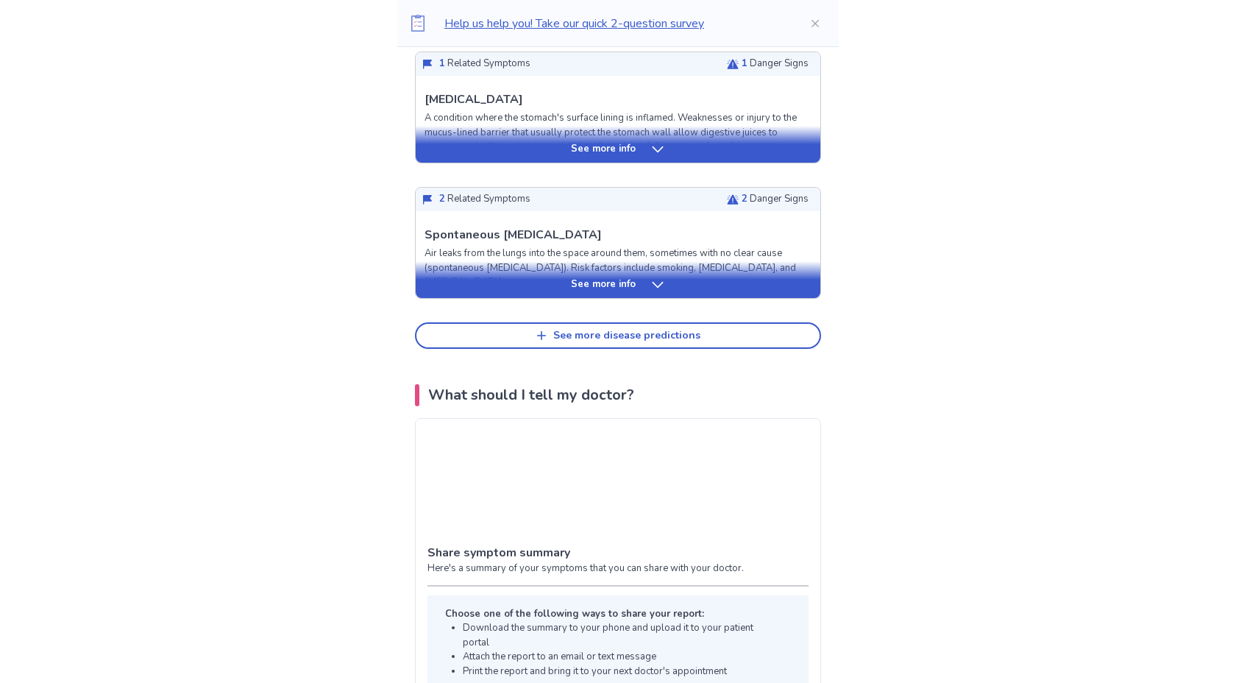
scroll to position [690, 0]
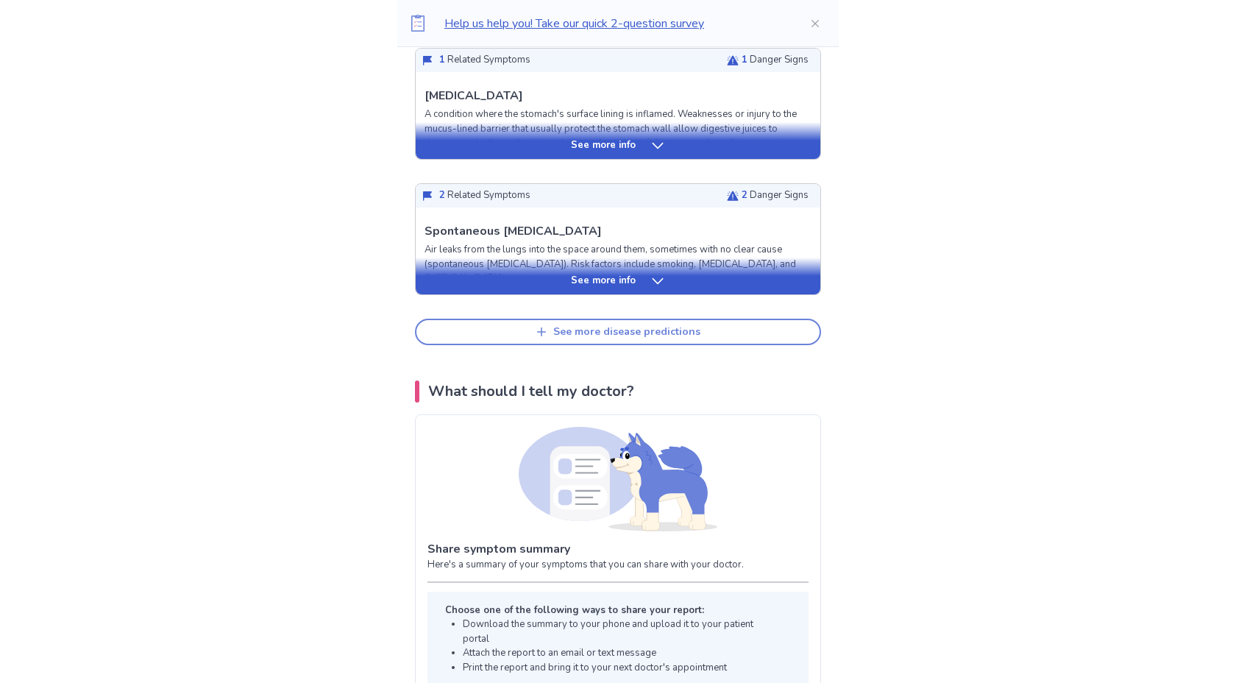
click at [604, 332] on div "See more disease predictions" at bounding box center [626, 332] width 147 height 13
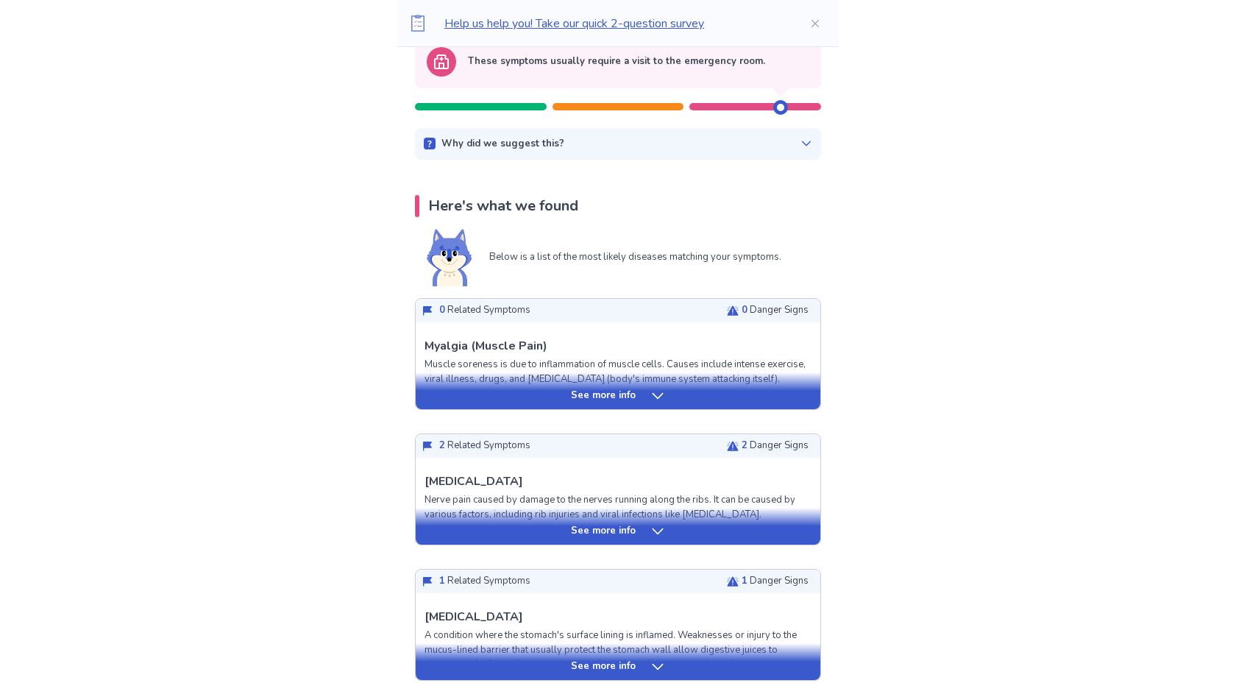
scroll to position [202, 0]
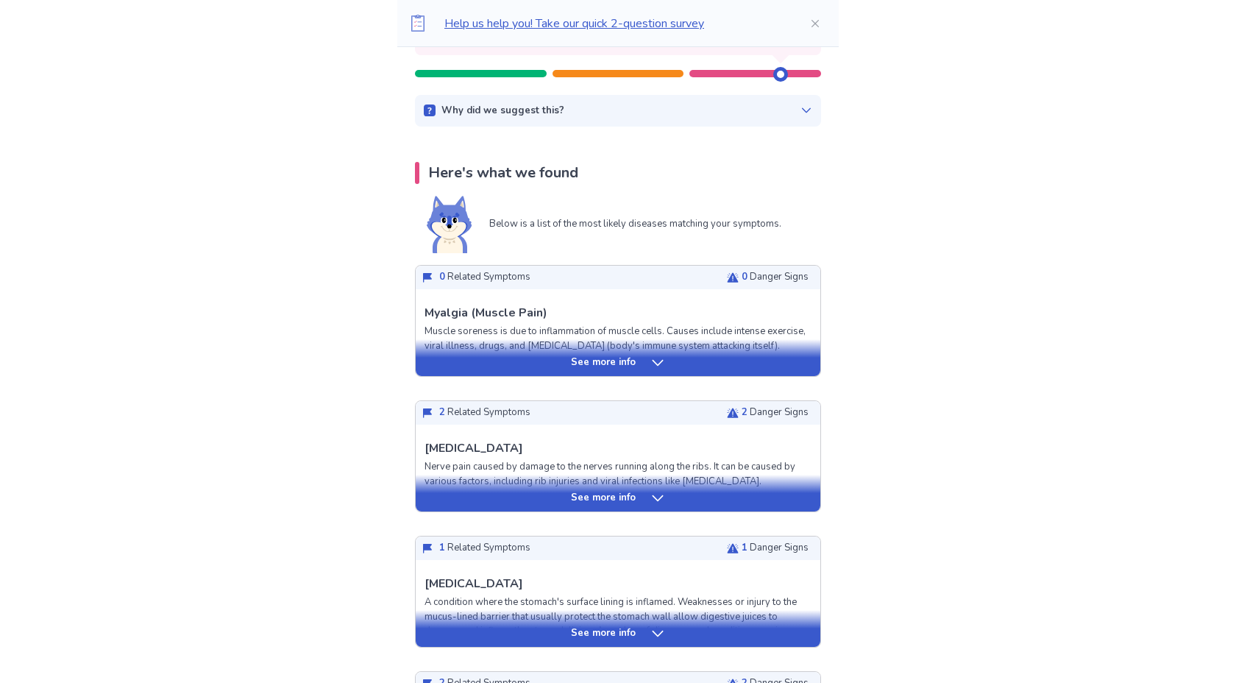
click at [622, 506] on div "See more info" at bounding box center [618, 493] width 405 height 37
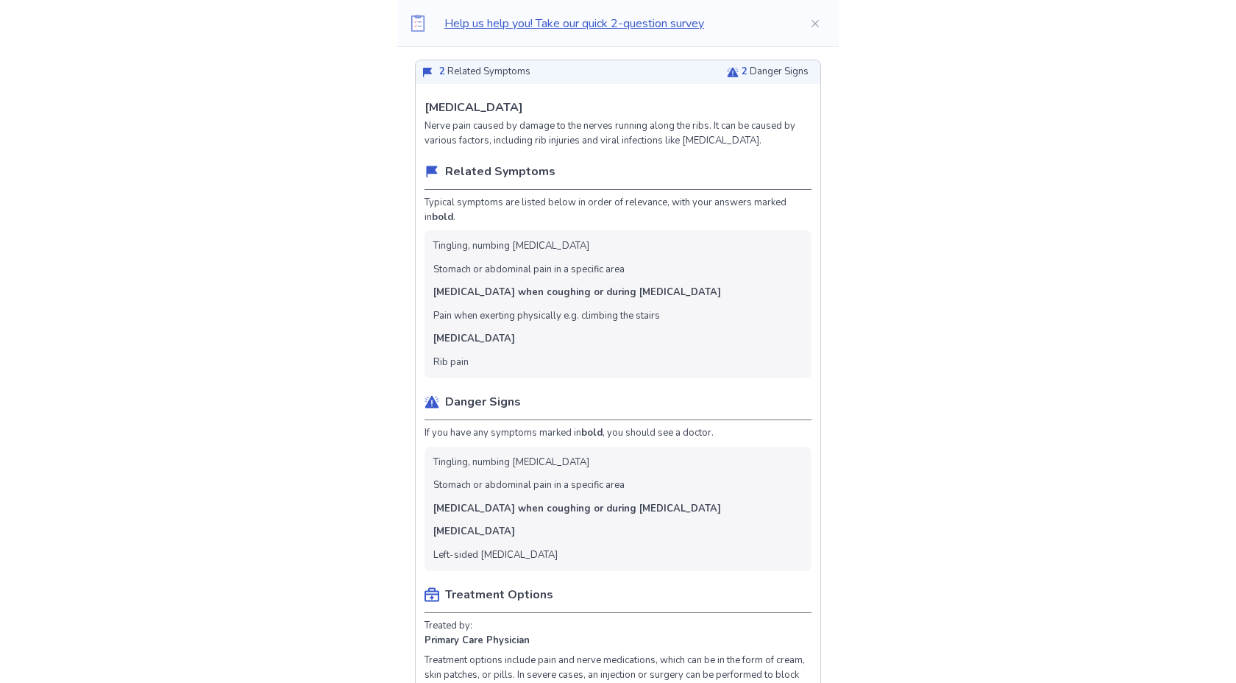
scroll to position [543, 0]
click at [523, 104] on p "[MEDICAL_DATA]" at bounding box center [474, 107] width 99 height 18
copy p "[MEDICAL_DATA]"
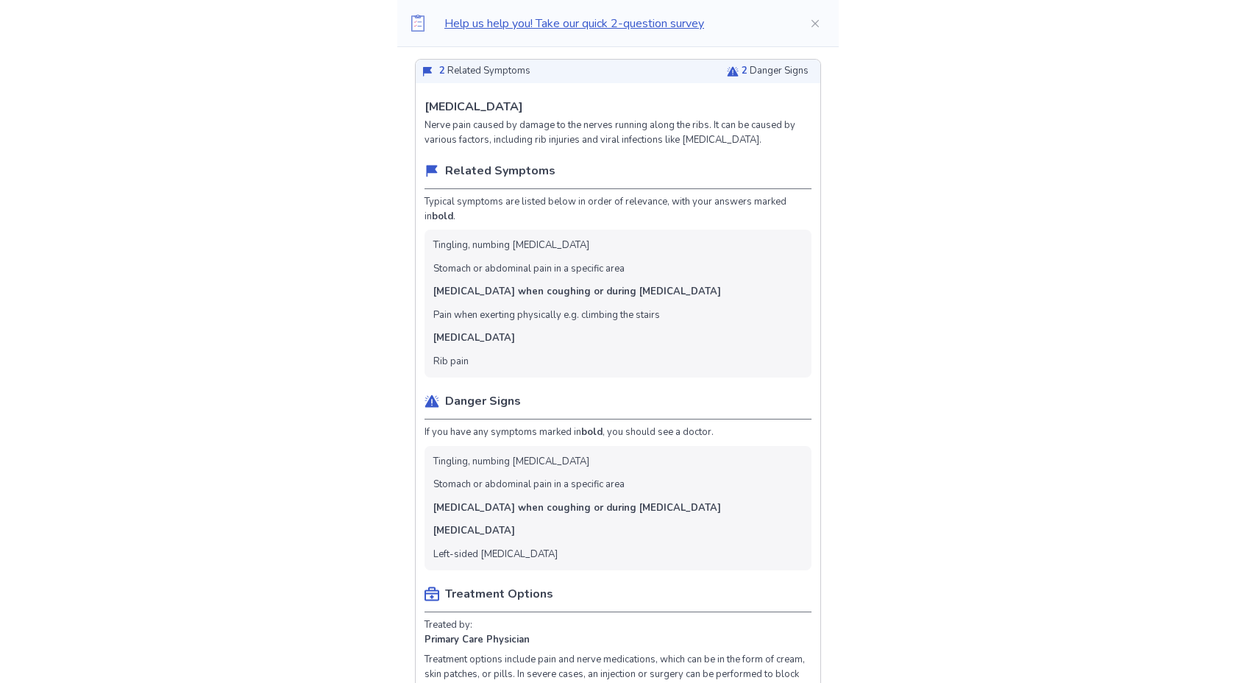
click at [578, 163] on div "Related Symptoms" at bounding box center [618, 175] width 387 height 27
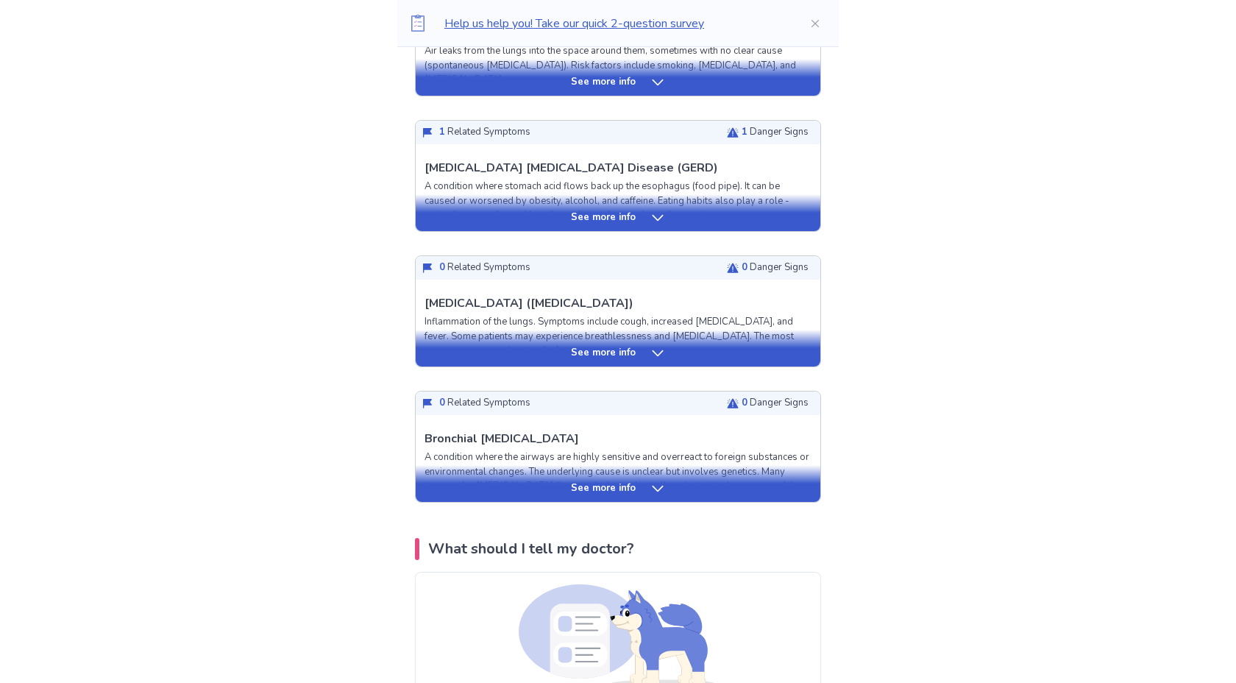
scroll to position [1984, 0]
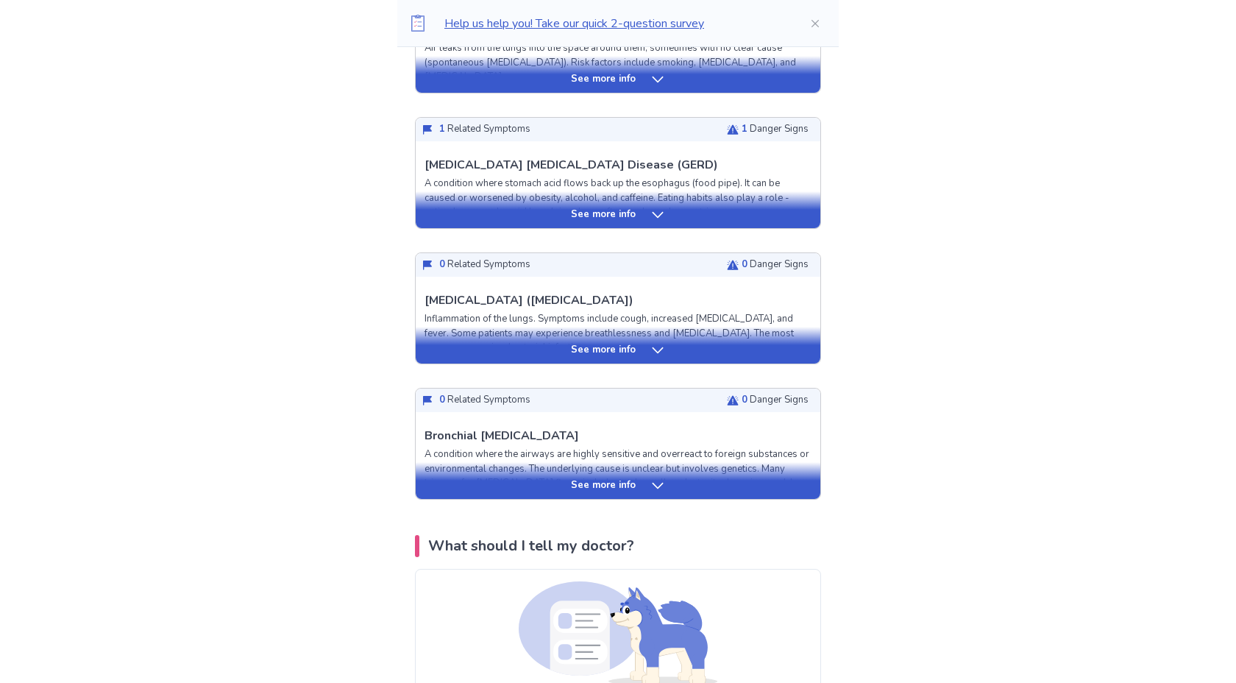
click at [529, 358] on div "See more info" at bounding box center [618, 350] width 405 height 15
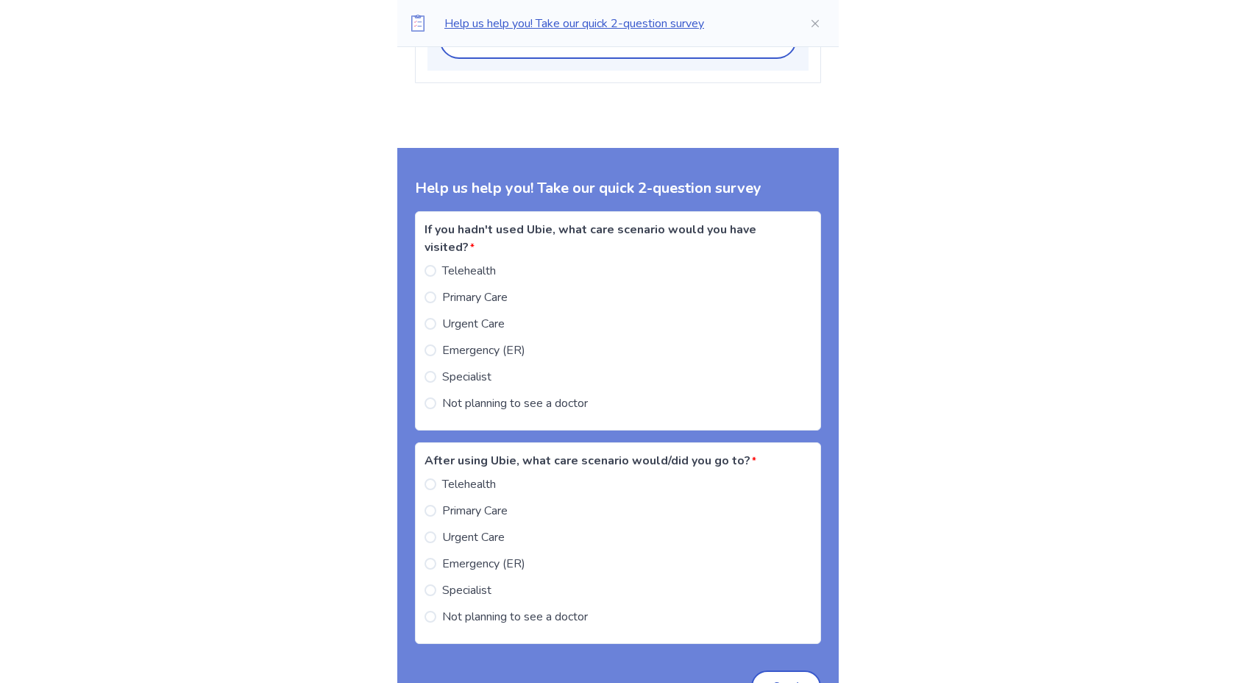
scroll to position [4029, 0]
